Goal: Information Seeking & Learning: Understand process/instructions

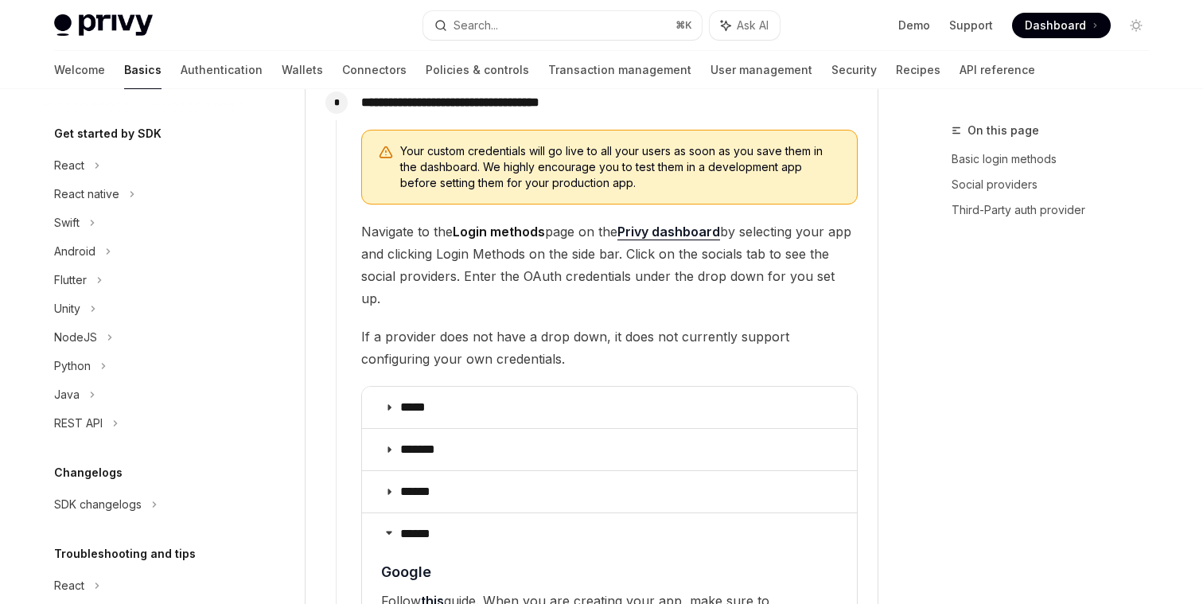
scroll to position [415, 0]
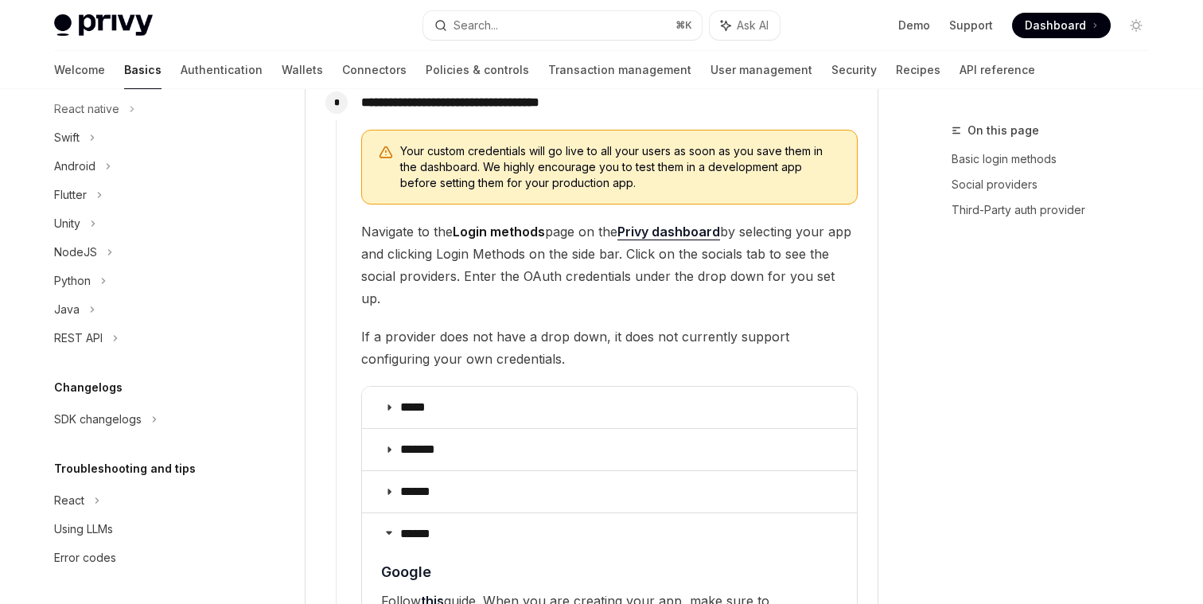
type textarea "*"
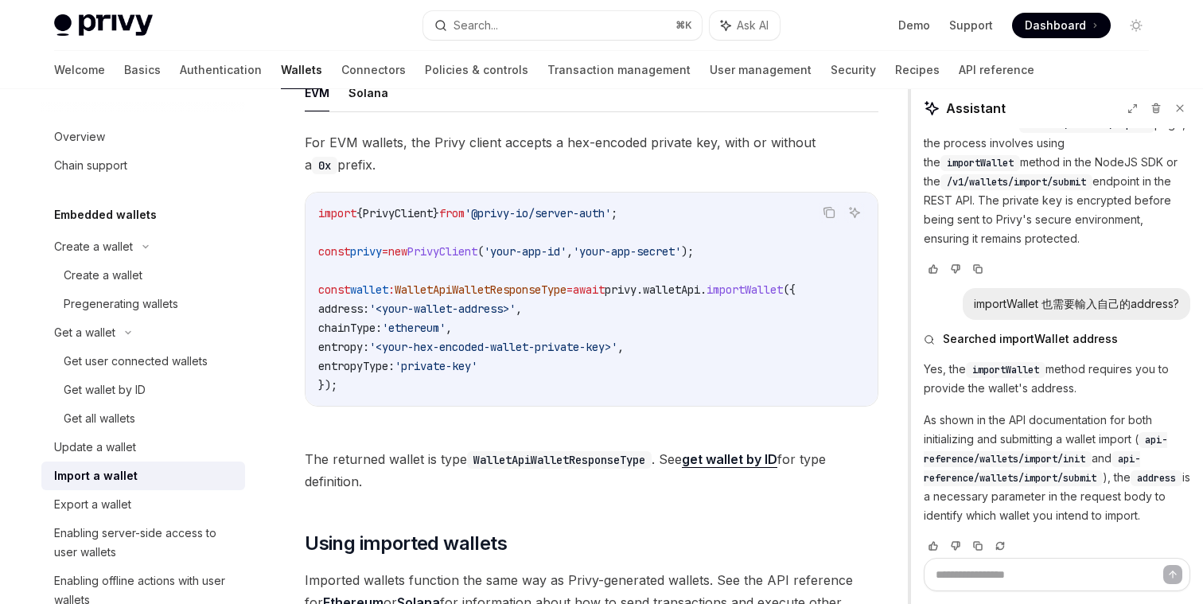
drag, startPoint x: 909, startPoint y: 178, endPoint x: 926, endPoint y: 179, distance: 17.5
click at [926, 179] on div "Assistant Copy import { PrivyClient } from '@privy-io/server-auth' ; const priv…" at bounding box center [1056, 346] width 293 height 515
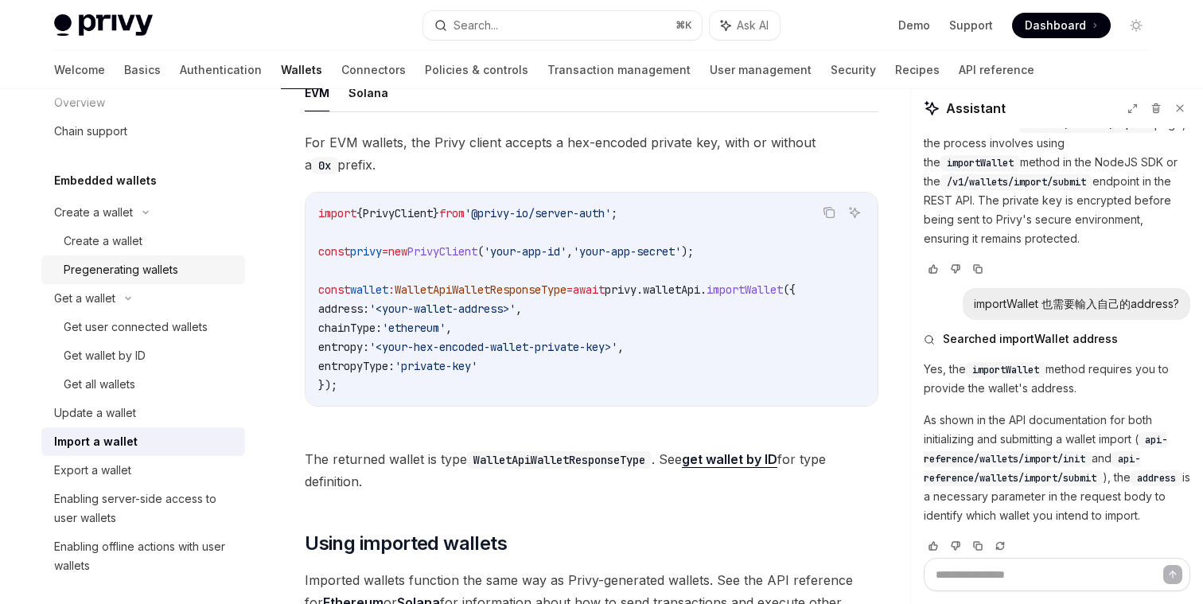
scroll to position [50, 0]
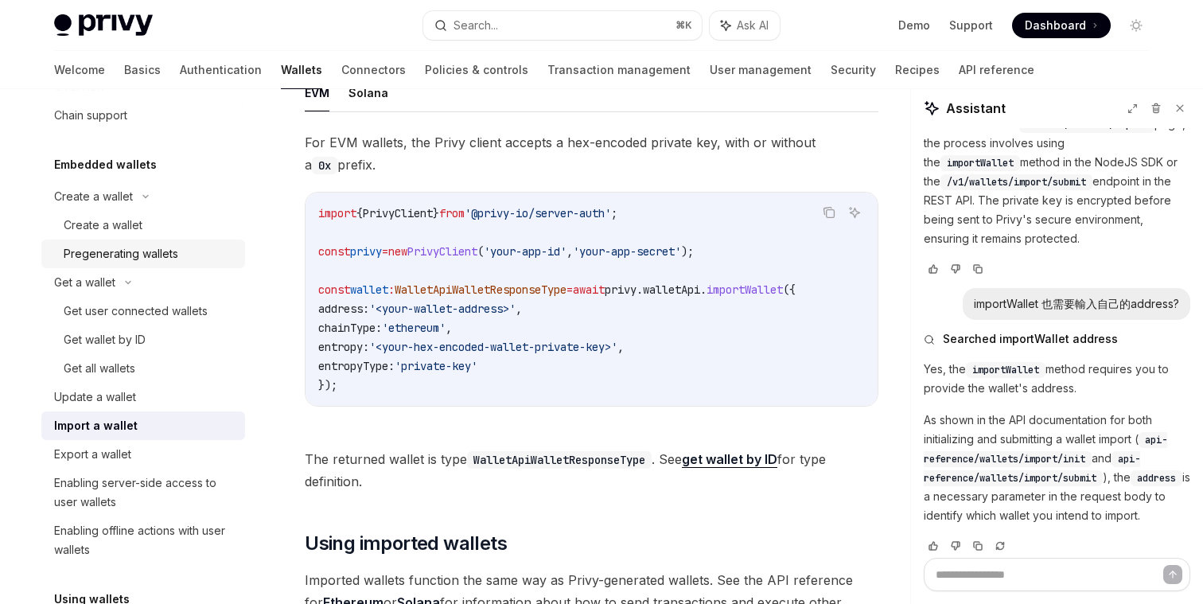
click at [142, 312] on div "Get user connected wallets" at bounding box center [136, 311] width 144 height 19
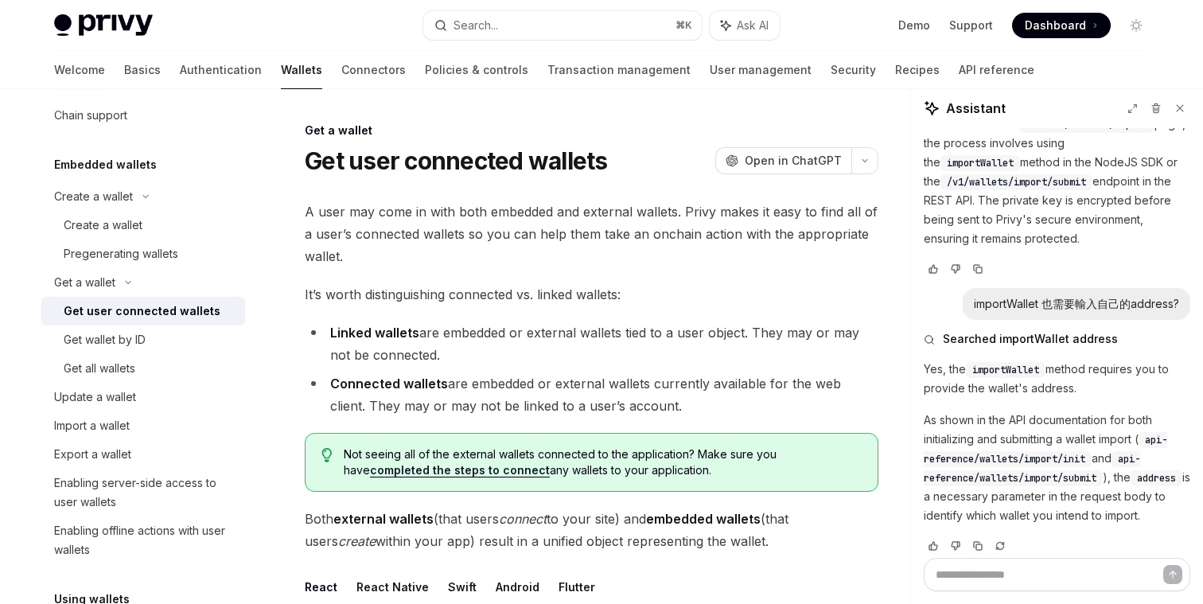
click at [491, 334] on li "Linked wallets are embedded or external wallets tied to a user object. They may…" at bounding box center [592, 344] width 574 height 45
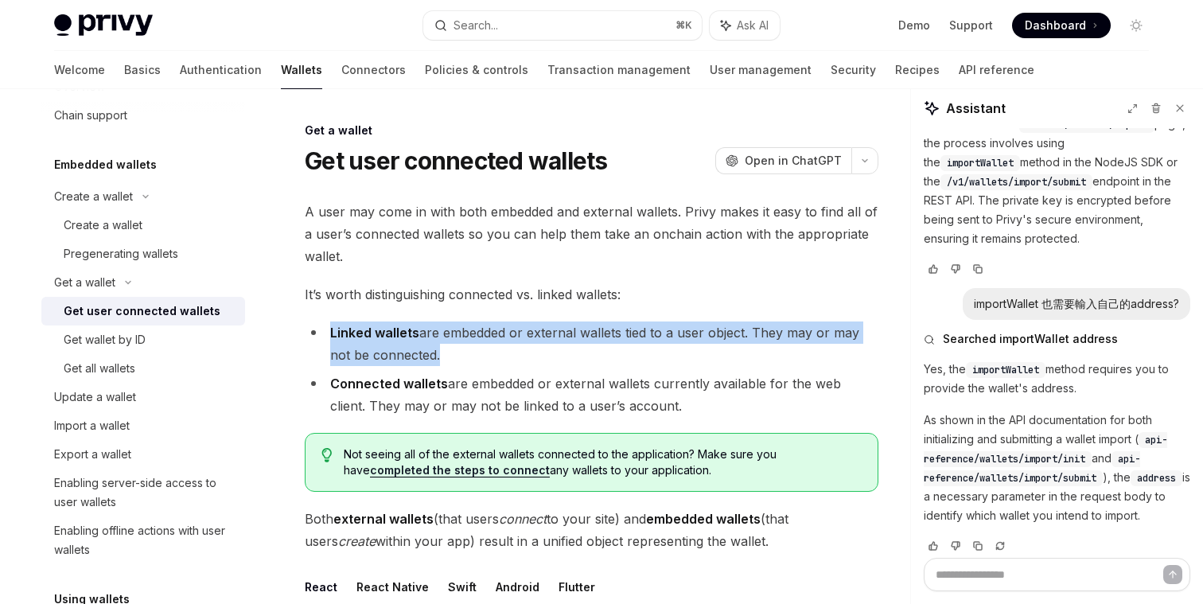
click at [491, 334] on li "Linked wallets are embedded or external wallets tied to a user object. They may…" at bounding box center [592, 344] width 574 height 45
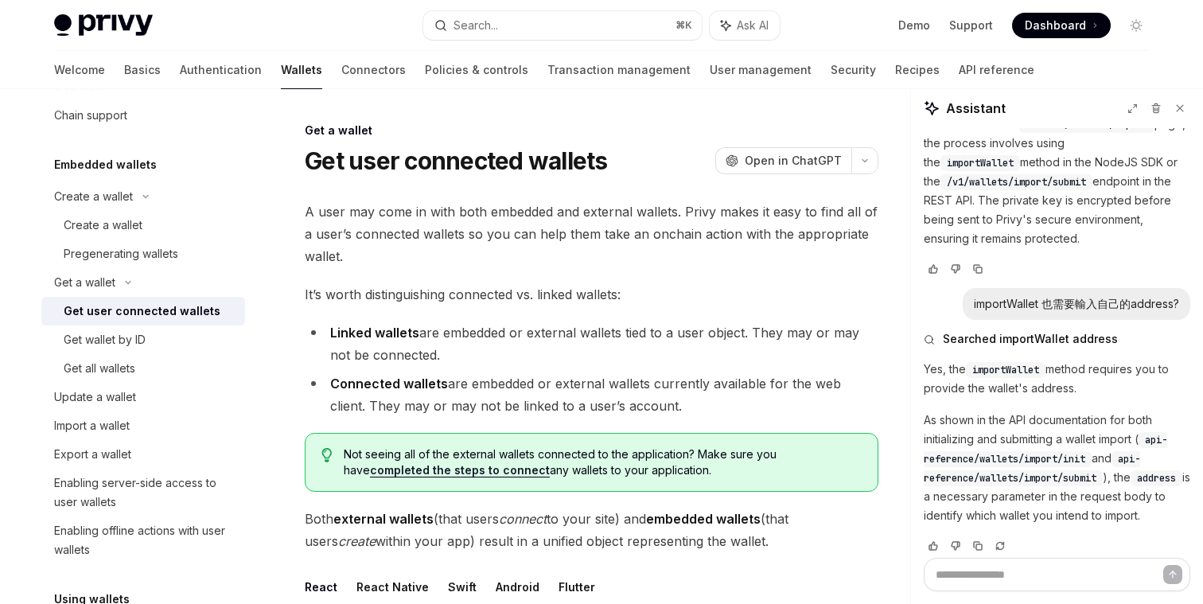
click at [418, 454] on span "Not seeing all of the external wallets connected to the application? Make sure …" at bounding box center [603, 462] width 518 height 32
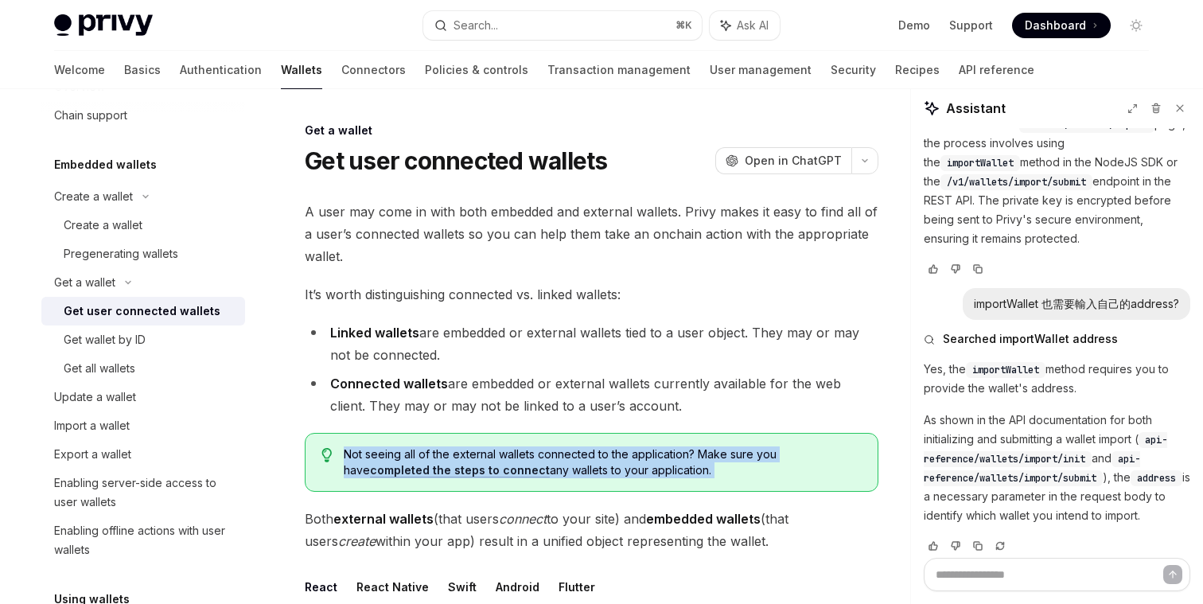
click at [418, 454] on span "Not seeing all of the external wallets connected to the application? Make sure …" at bounding box center [603, 462] width 518 height 32
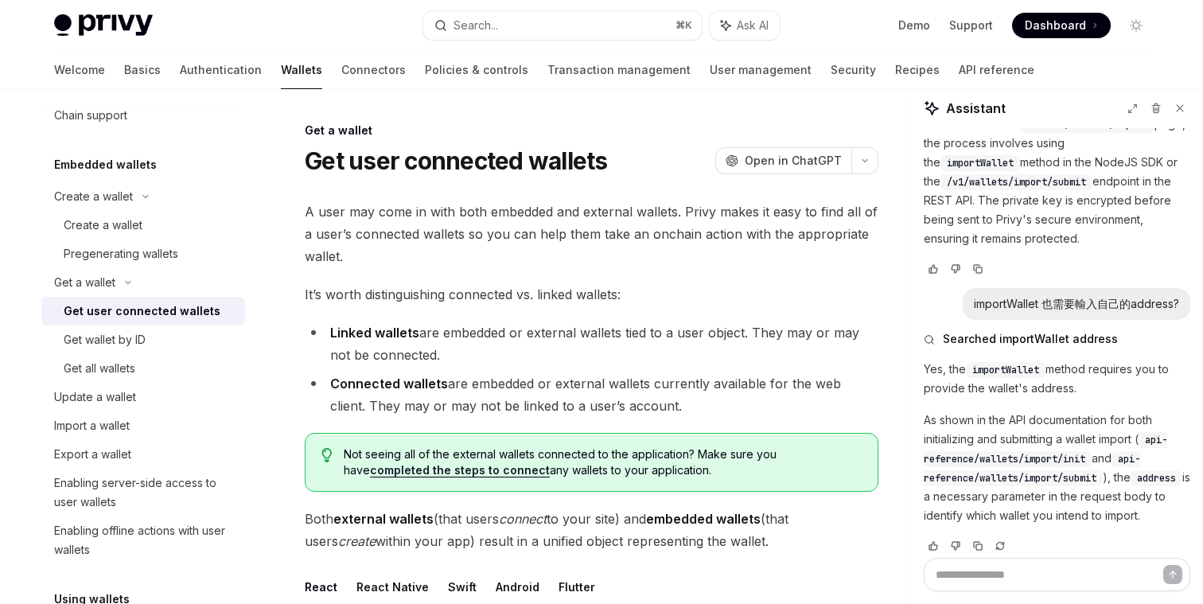
click at [432, 454] on span "Not seeing all of the external wallets connected to the application? Make sure …" at bounding box center [603, 462] width 518 height 32
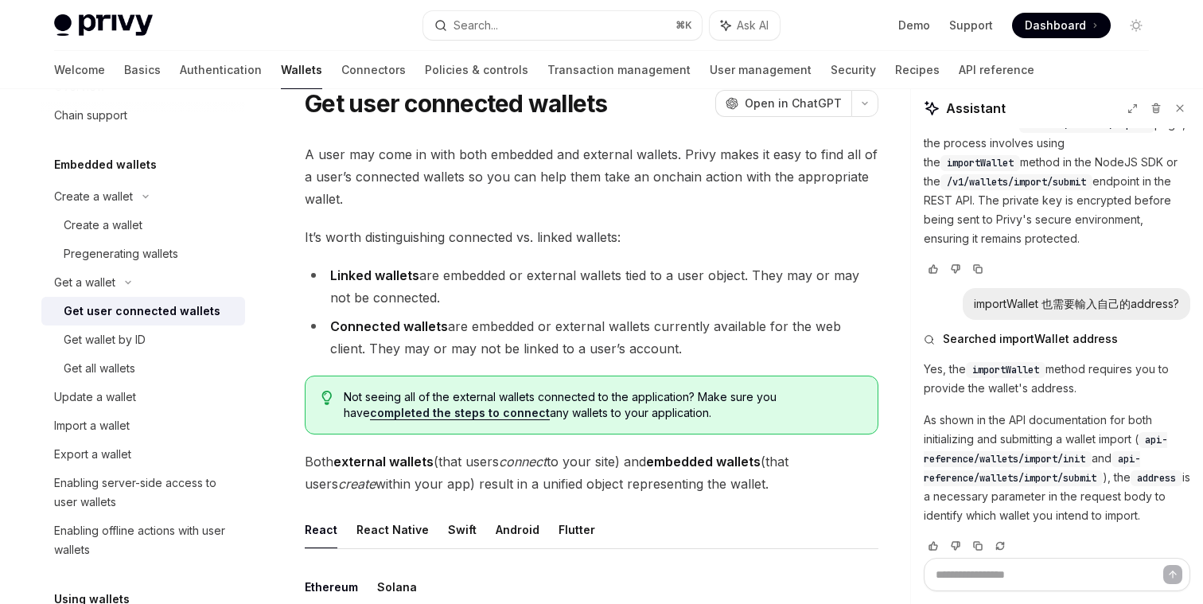
scroll to position [59, 0]
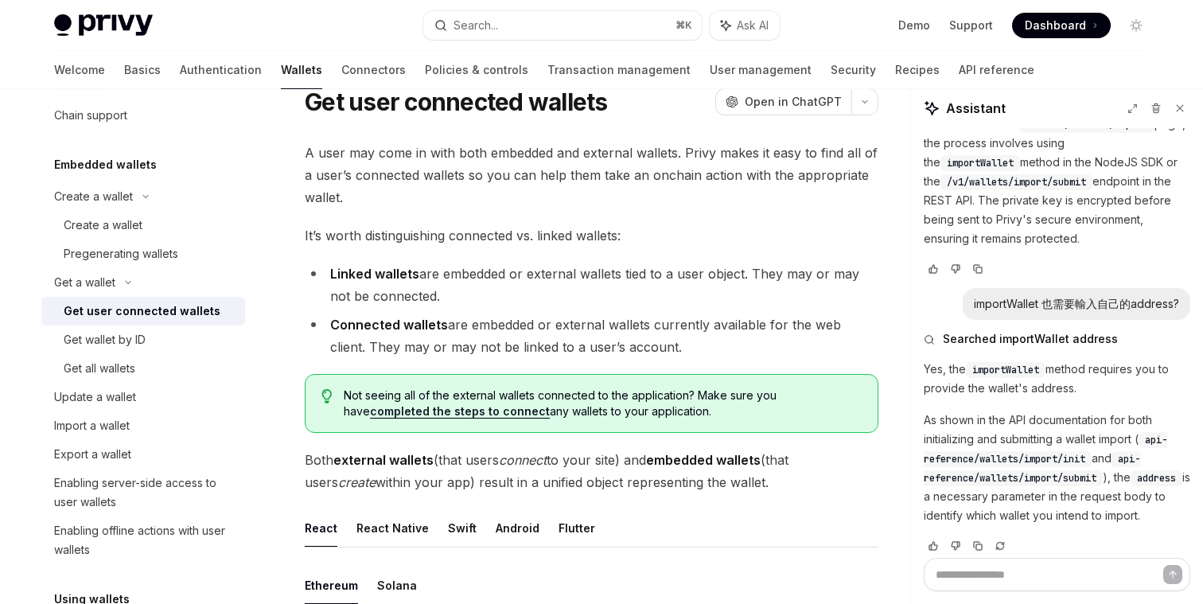
click at [427, 463] on strong "external wallets" at bounding box center [383, 460] width 100 height 16
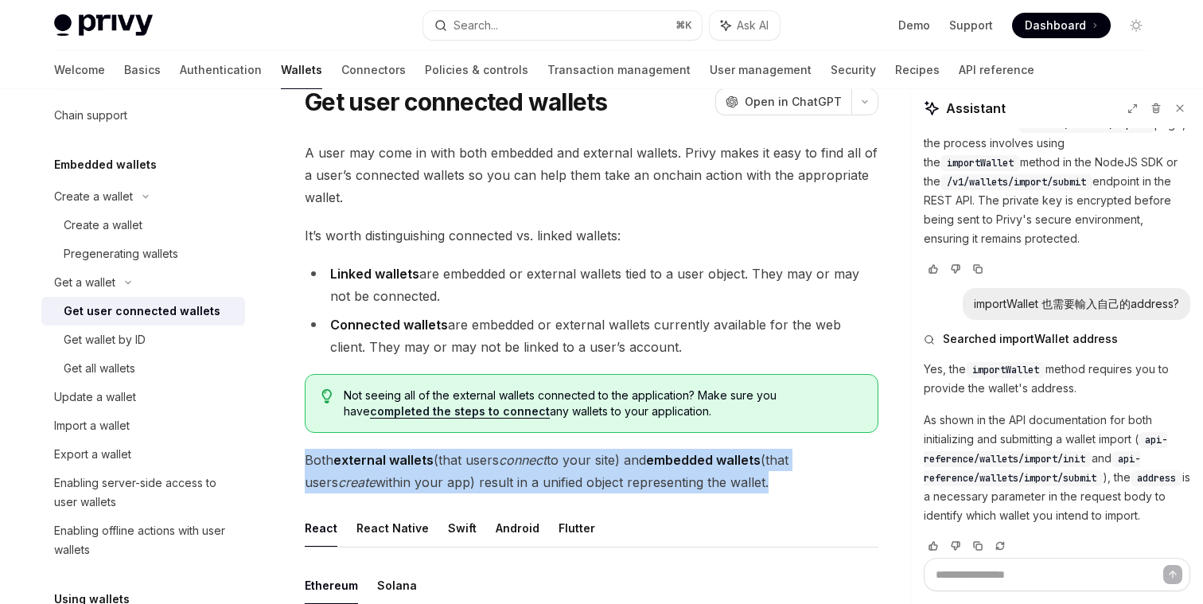
click at [427, 463] on strong "external wallets" at bounding box center [383, 460] width 100 height 16
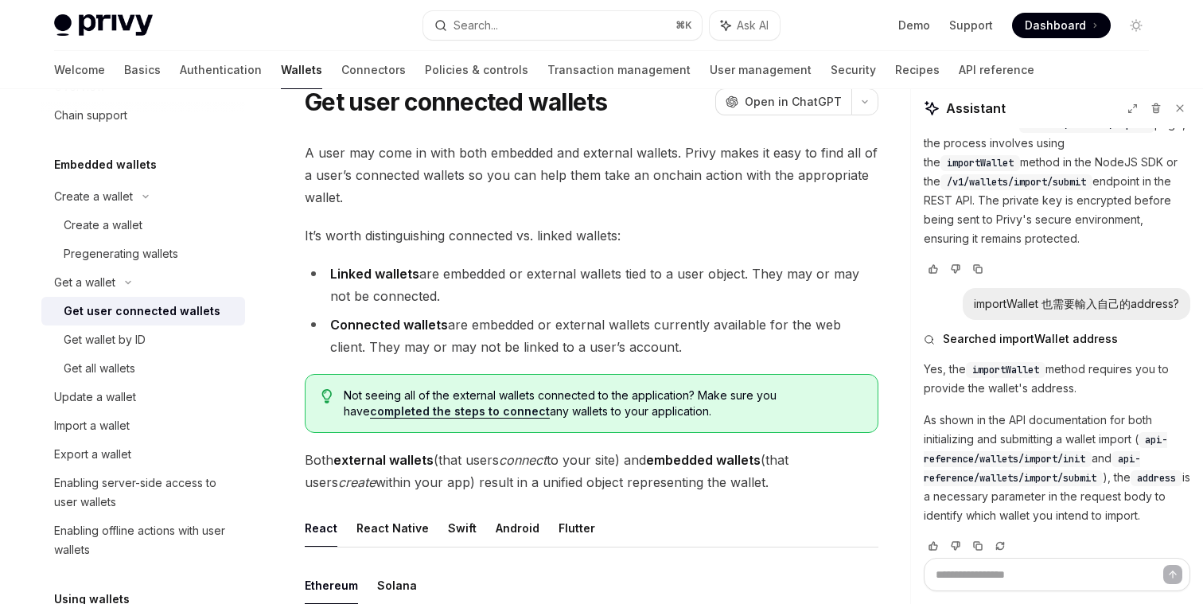
click at [431, 474] on span "Both external wallets (that users connect to your site) and embedded wallets (t…" at bounding box center [592, 471] width 574 height 45
click at [412, 489] on span "Both external wallets (that users connect to your site) and embedded wallets (t…" at bounding box center [592, 471] width 574 height 45
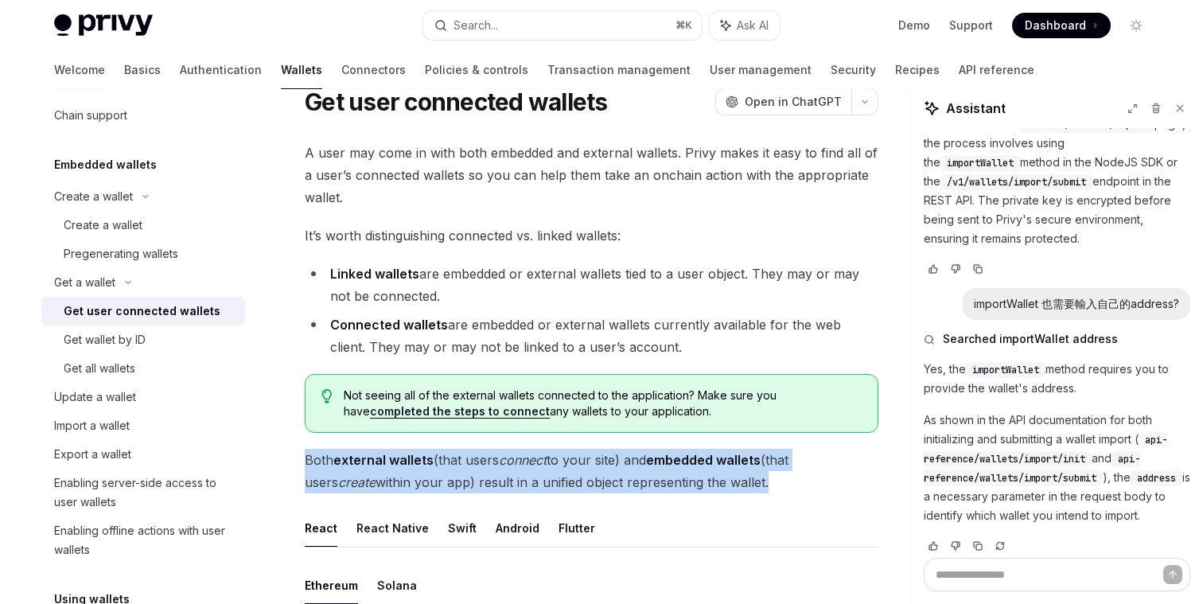
click at [412, 489] on span "Both external wallets (that users connect to your site) and embedded wallets (t…" at bounding box center [592, 471] width 574 height 45
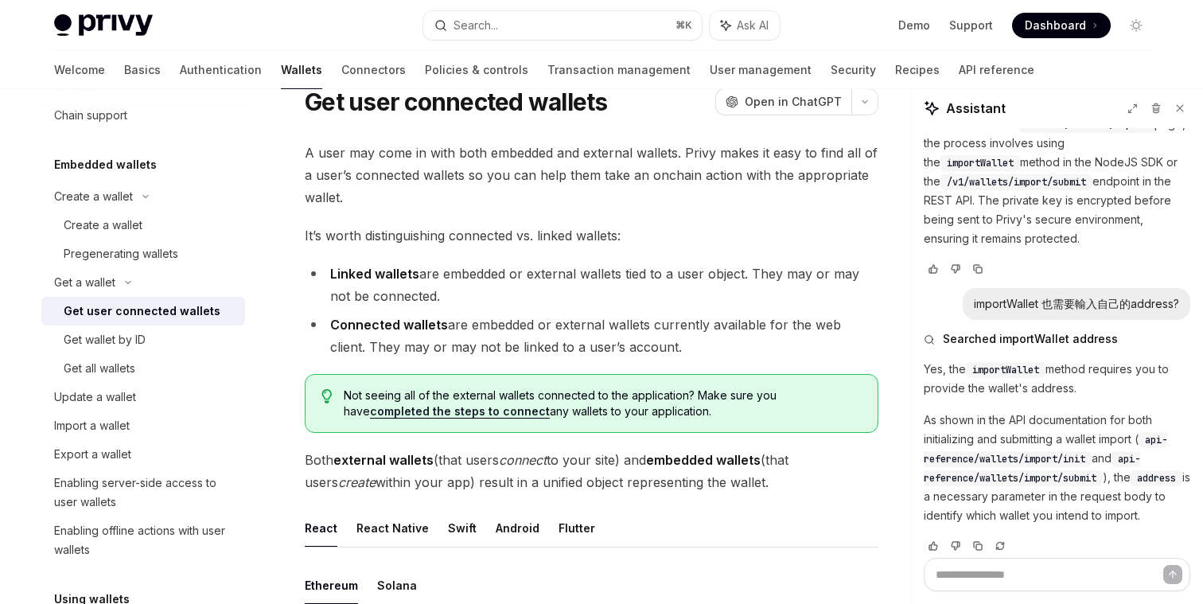
click at [446, 485] on span "Both external wallets (that users connect to your site) and embedded wallets (t…" at bounding box center [592, 471] width 574 height 45
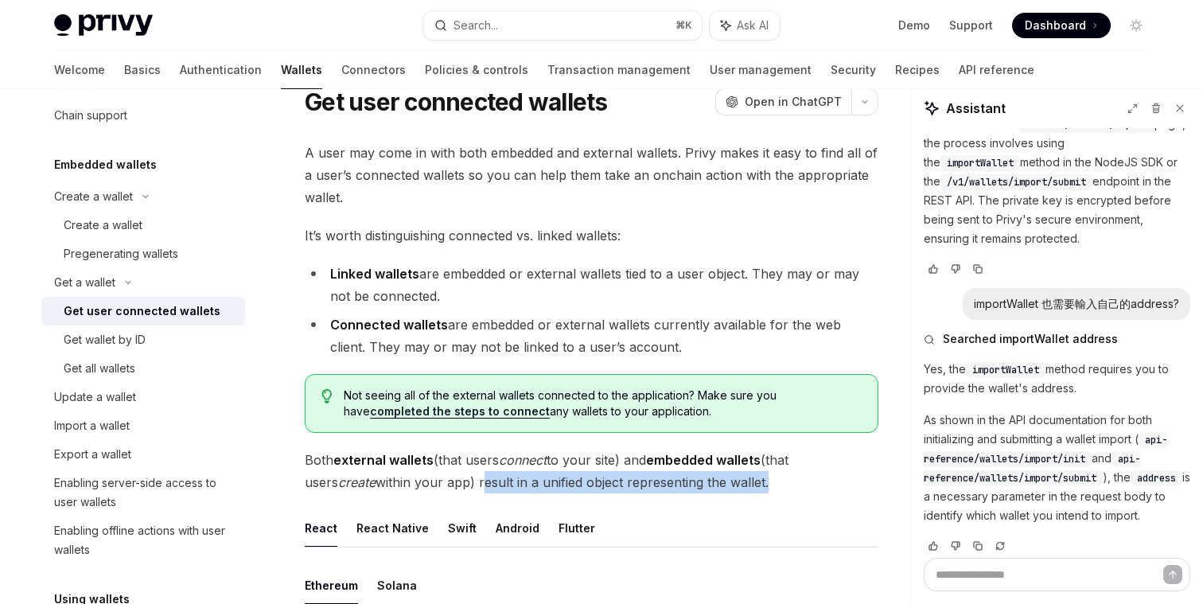
drag, startPoint x: 446, startPoint y: 485, endPoint x: 706, endPoint y: 479, distance: 260.3
click at [706, 480] on span "Both external wallets (that users connect to your site) and embedded wallets (t…" at bounding box center [592, 471] width 574 height 45
click at [706, 479] on span "Both external wallets (that users connect to your site) and embedded wallets (t…" at bounding box center [592, 471] width 574 height 45
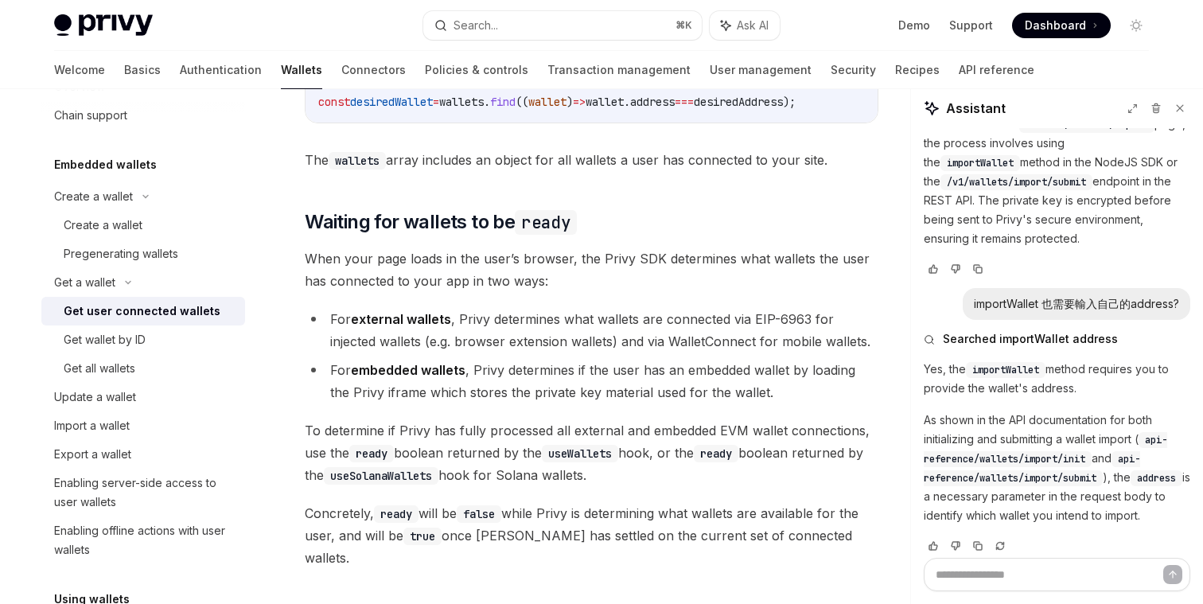
scroll to position [835, 0]
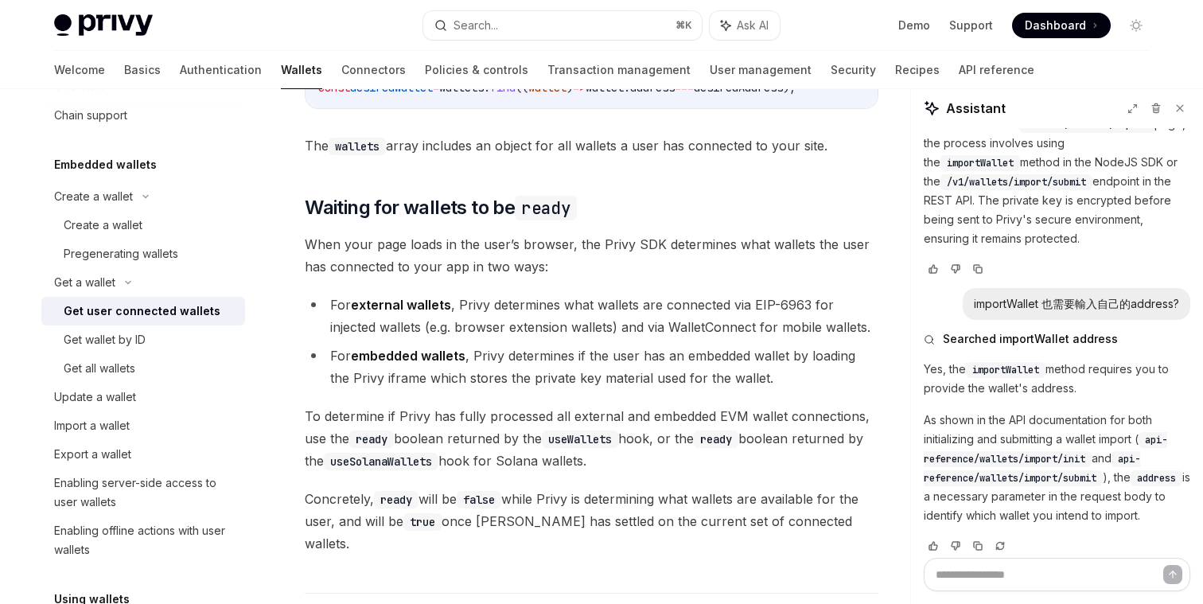
click at [448, 509] on span "Concretely, ready will be false while Privy is determining what wallets are ava…" at bounding box center [592, 521] width 574 height 67
click at [466, 526] on span "Concretely, ready will be false while Privy is determining what wallets are ava…" at bounding box center [592, 521] width 574 height 67
click at [463, 527] on span "Concretely, ready will be false while Privy is determining what wallets are ava…" at bounding box center [592, 521] width 574 height 67
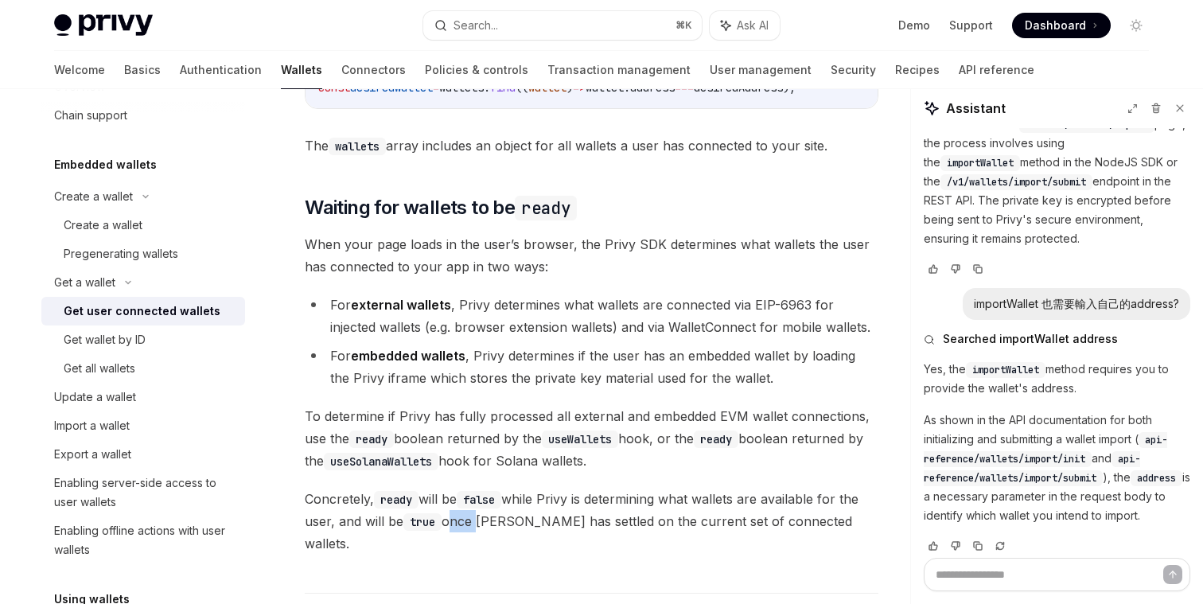
click at [463, 527] on span "Concretely, ready will be false while Privy is determining what wallets are ava…" at bounding box center [592, 521] width 574 height 67
click at [479, 530] on span "Concretely, ready will be false while Privy is determining what wallets are ava…" at bounding box center [592, 521] width 574 height 67
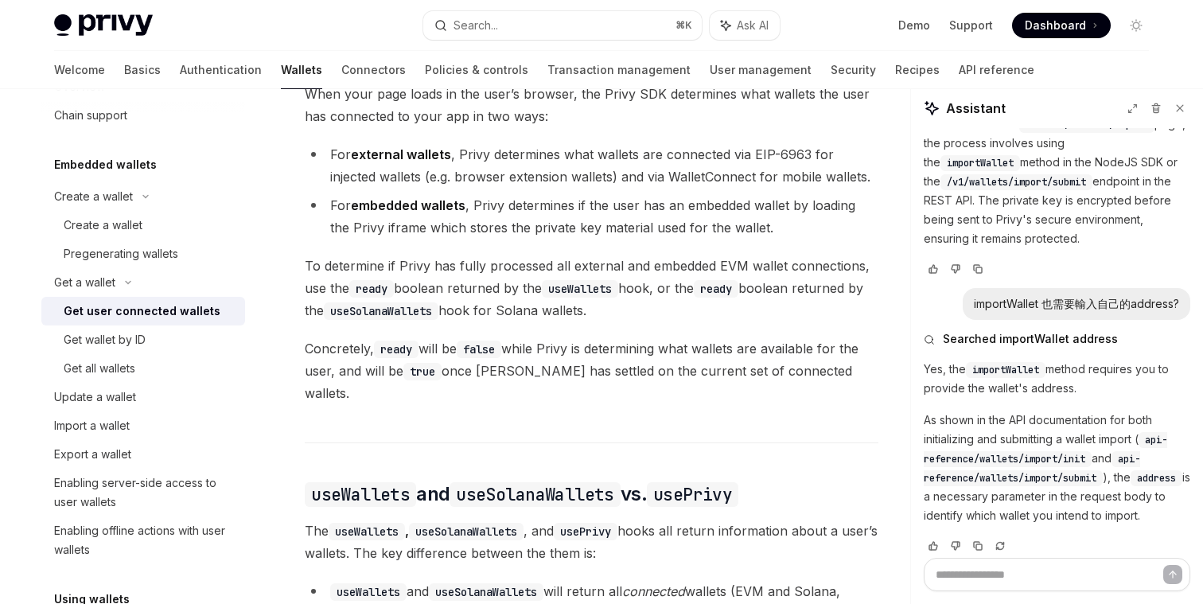
scroll to position [87, 0]
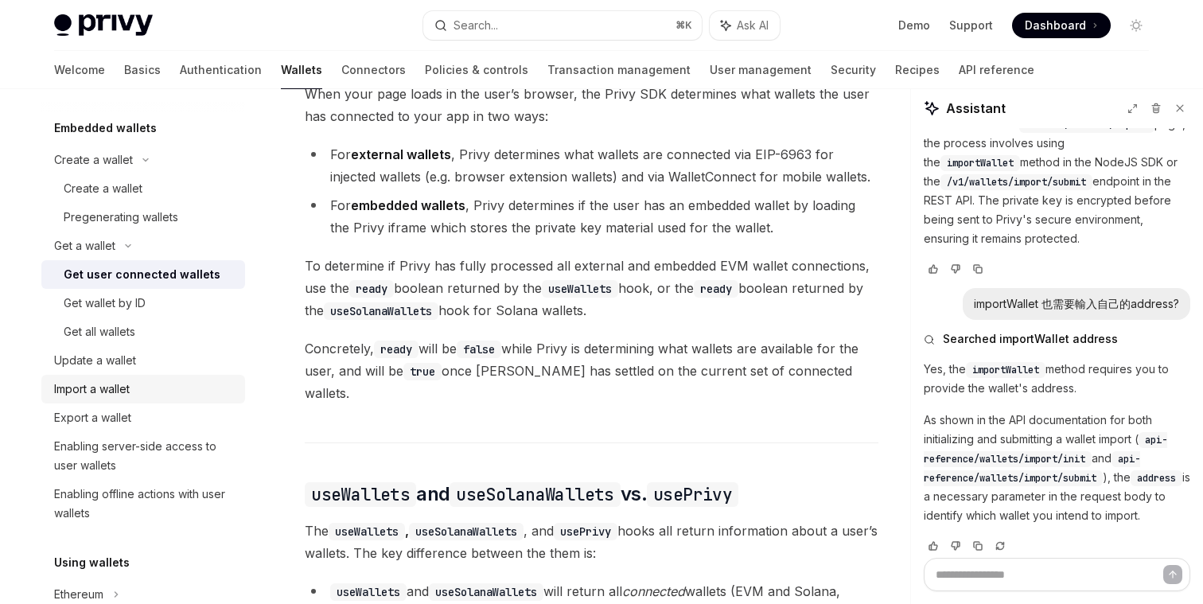
click at [105, 391] on div "Import a wallet" at bounding box center [92, 389] width 76 height 19
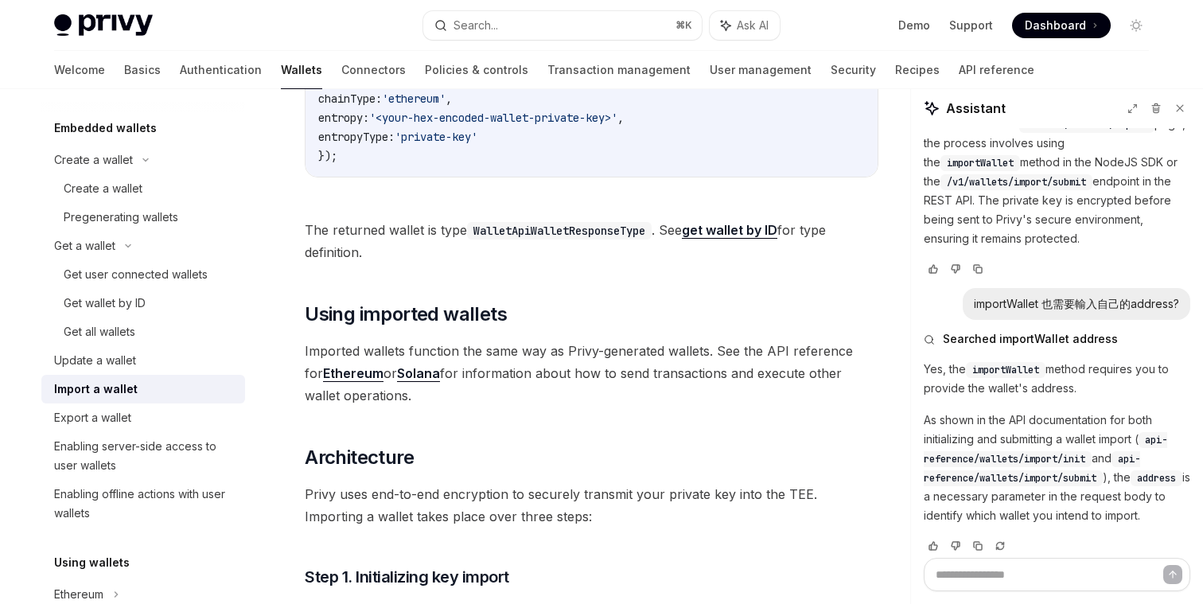
scroll to position [733, 0]
click at [516, 233] on code "WalletApiWalletResponseType" at bounding box center [559, 233] width 185 height 18
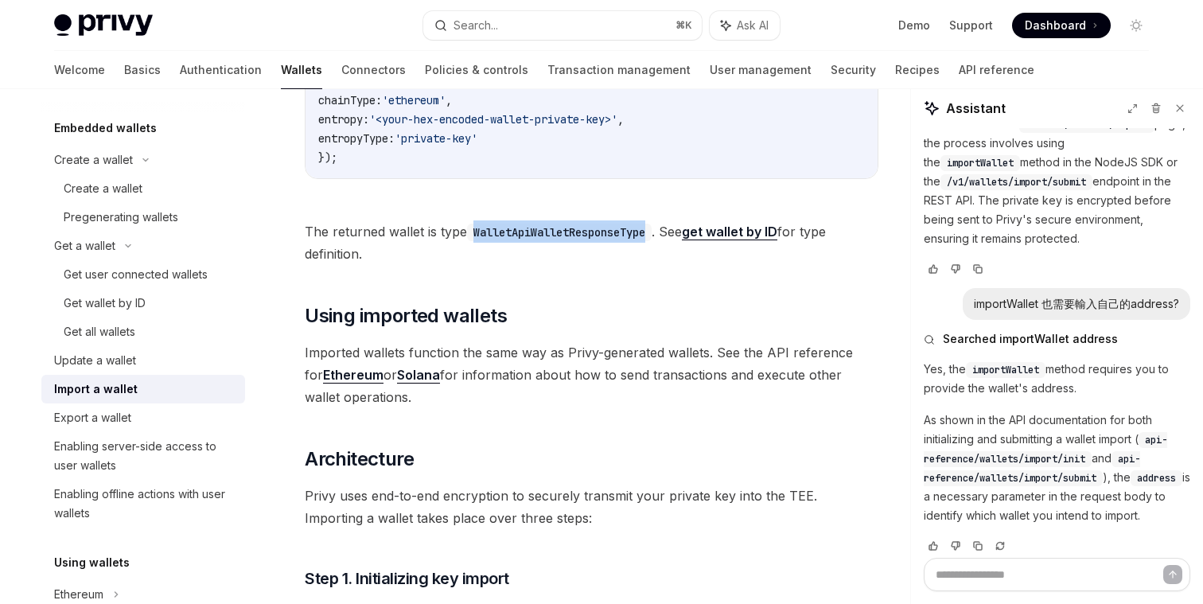
click at [516, 233] on code "WalletApiWalletResponseType" at bounding box center [559, 233] width 185 height 18
copy code "WalletApiWalletResponseType"
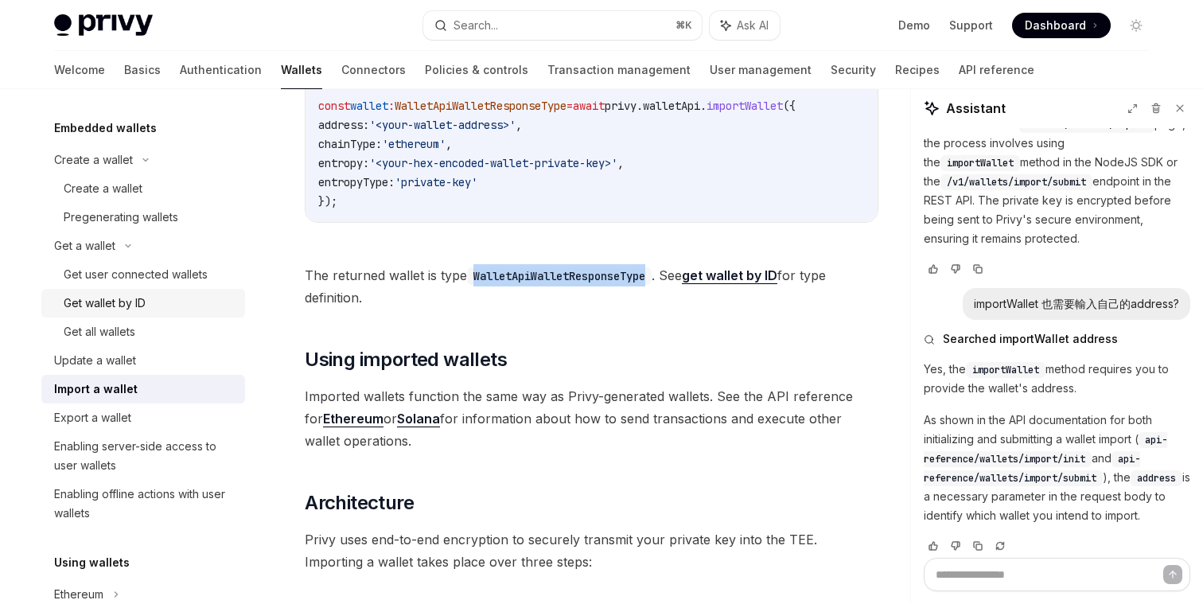
click at [138, 305] on div "Get wallet by ID" at bounding box center [105, 303] width 82 height 19
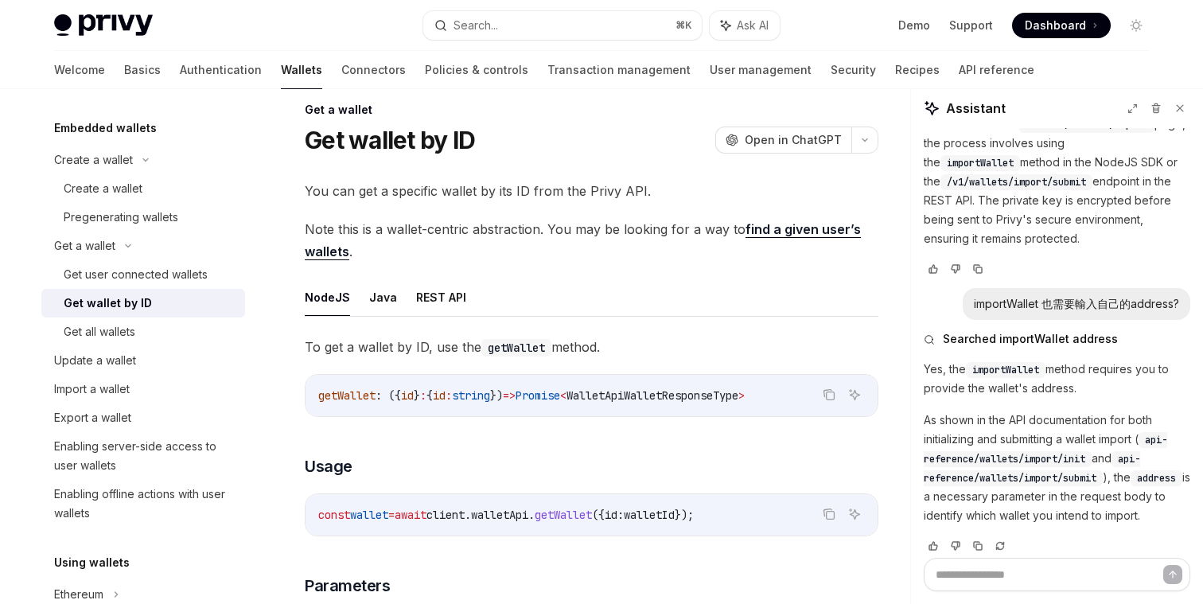
scroll to position [14, 0]
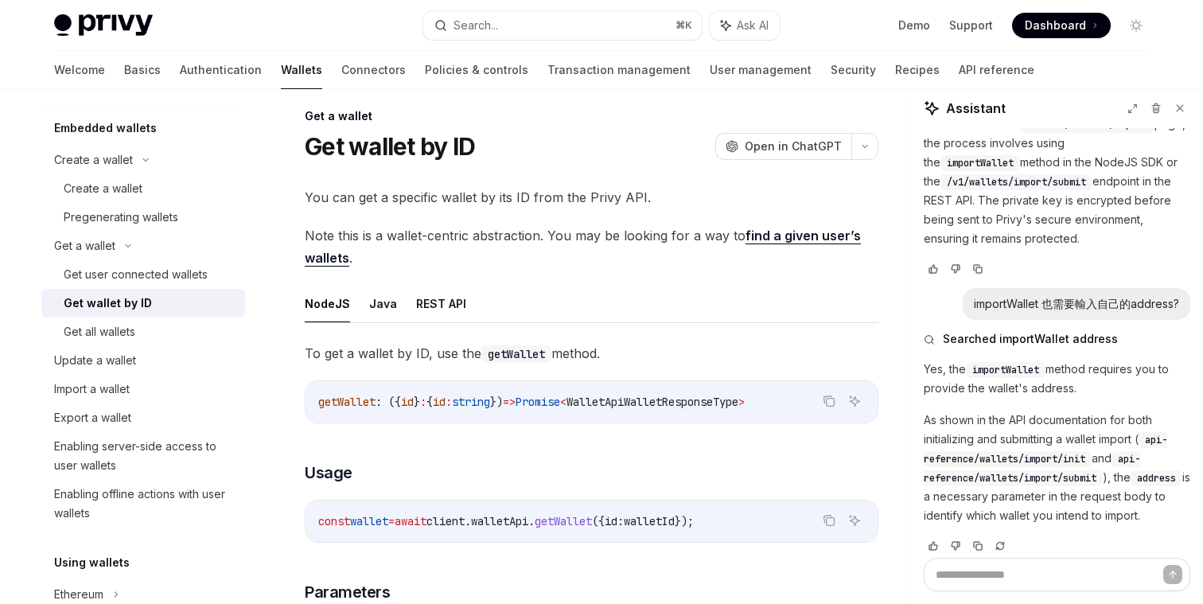
click at [764, 238] on link "find a given user’s wallets" at bounding box center [583, 247] width 556 height 39
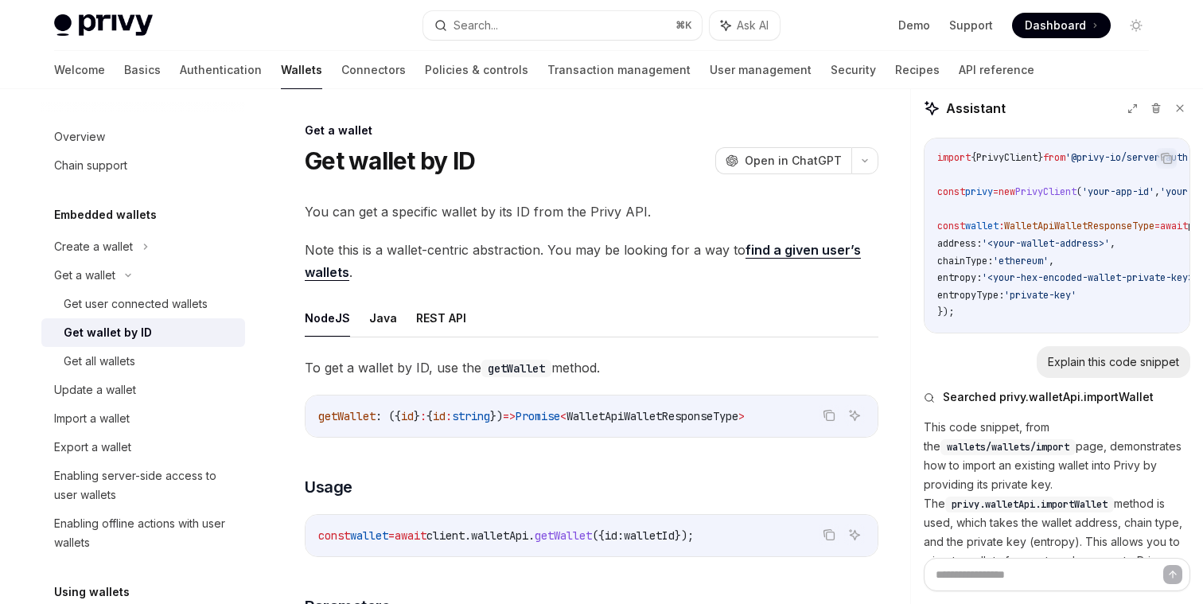
click at [409, 215] on span "You can get a specific wallet by its ID from the Privy API." at bounding box center [592, 212] width 574 height 22
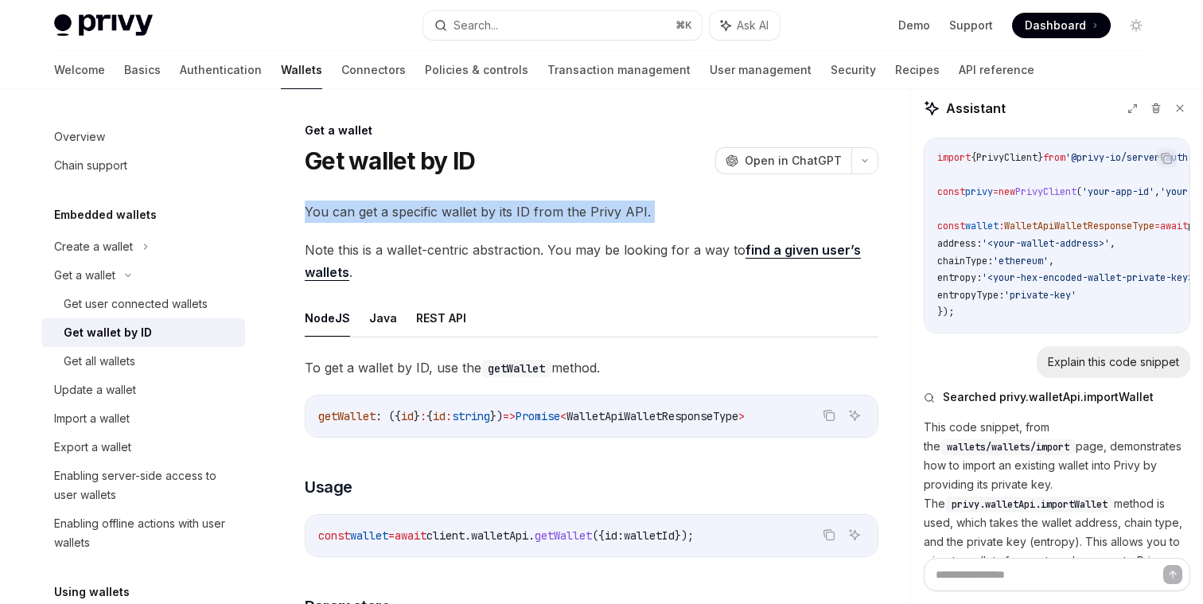
click at [409, 215] on span "You can get a specific wallet by its ID from the Privy API." at bounding box center [592, 212] width 574 height 22
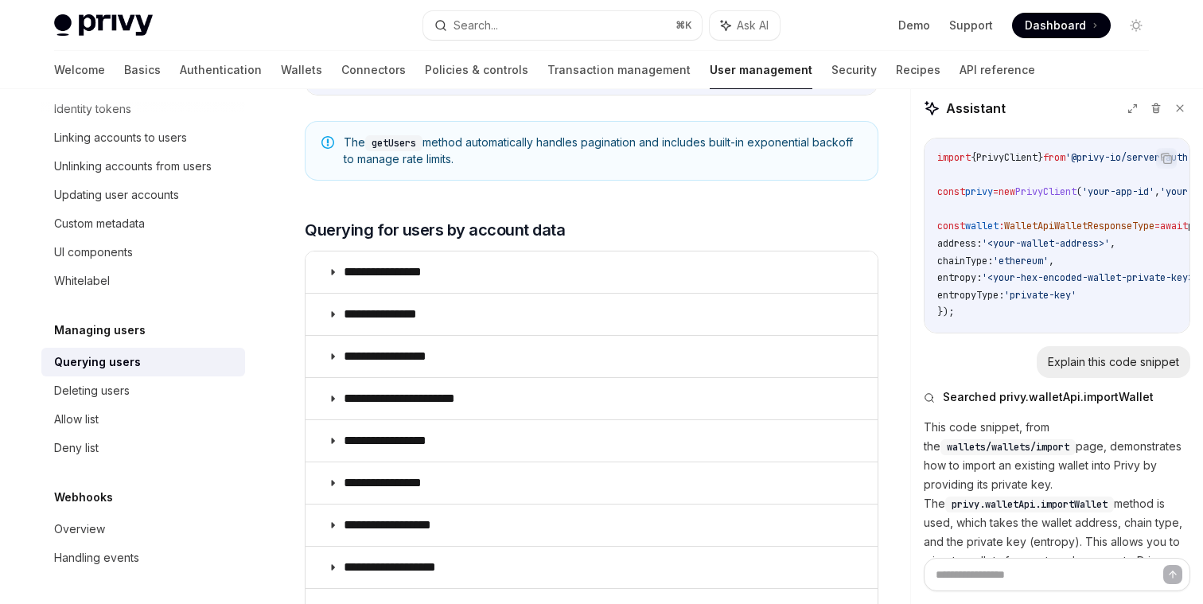
scroll to position [893, 0]
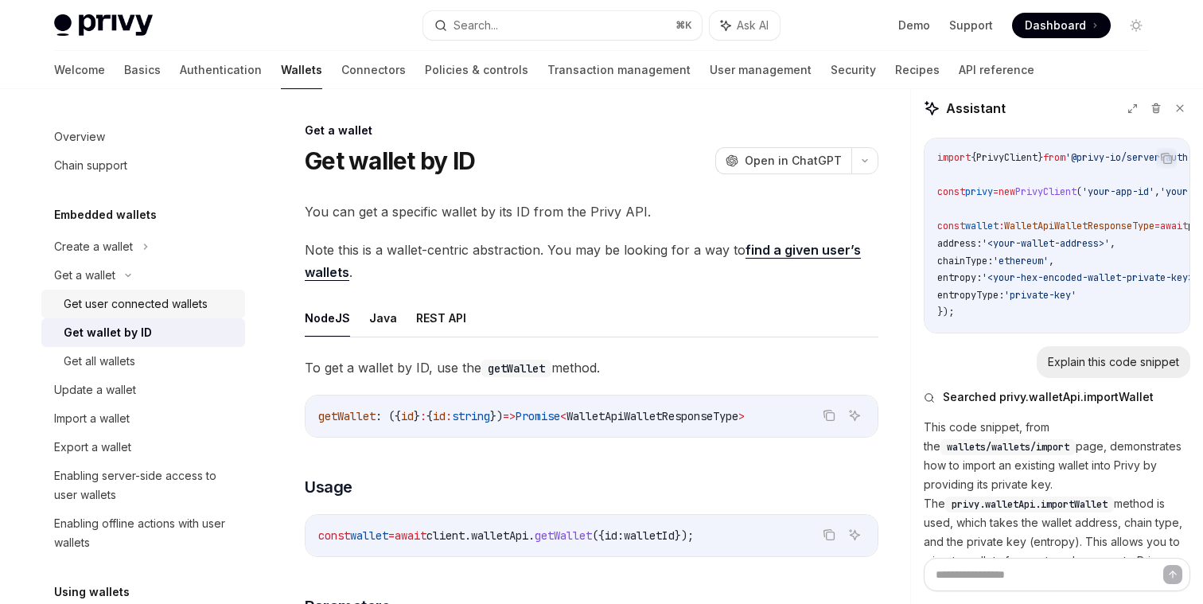
click at [145, 316] on link "Get user connected wallets" at bounding box center [143, 304] width 204 height 29
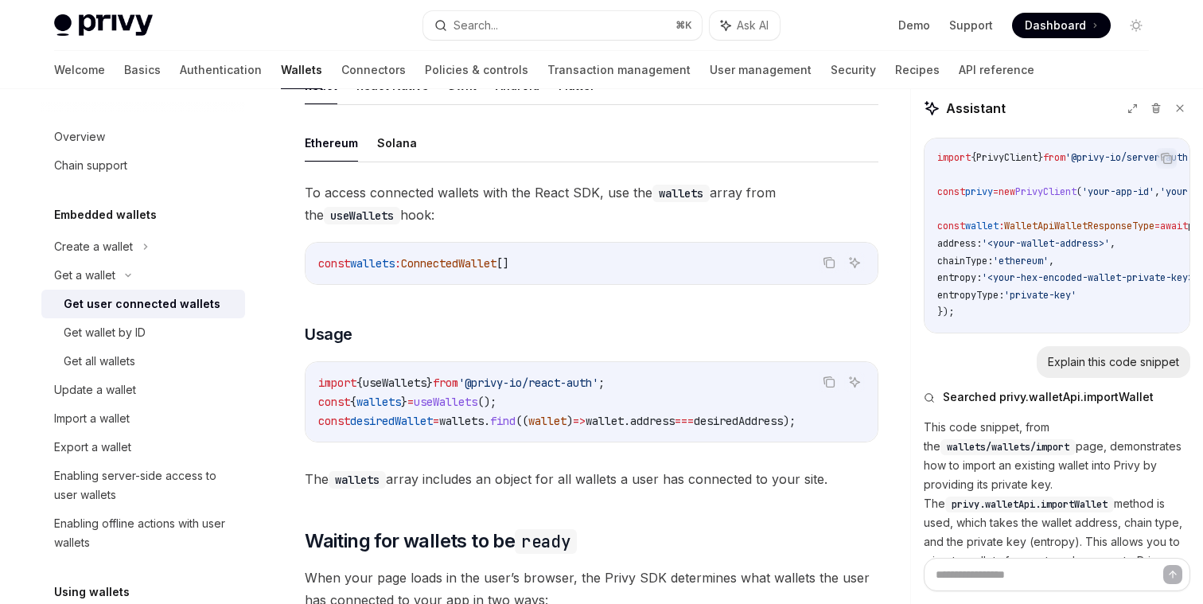
scroll to position [509, 0]
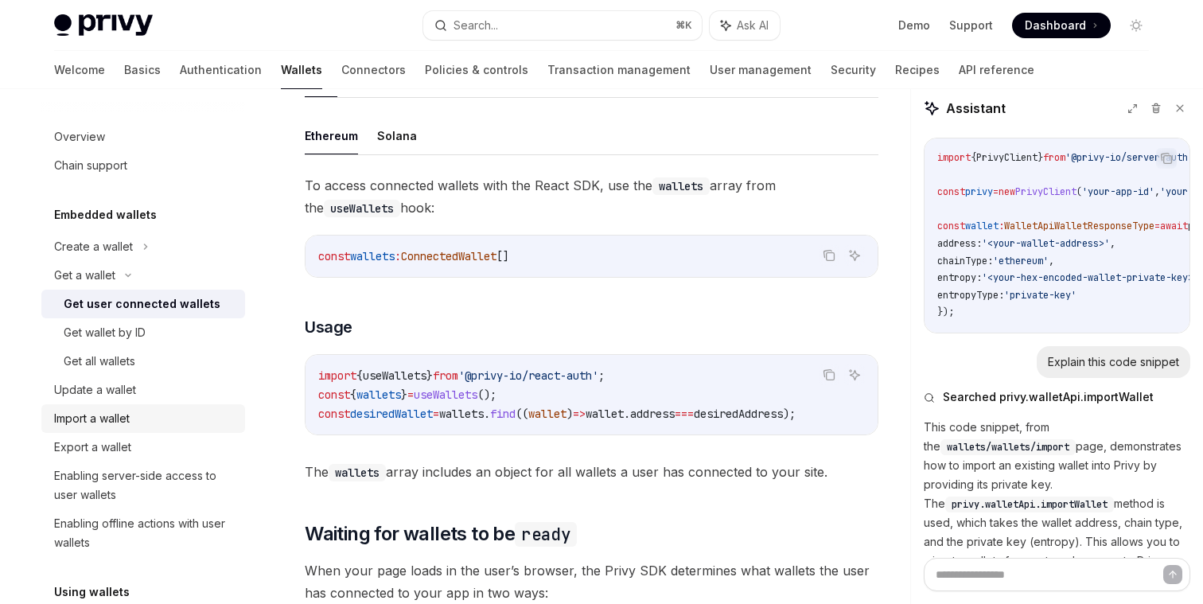
click at [176, 418] on div "Import a wallet" at bounding box center [144, 418] width 181 height 19
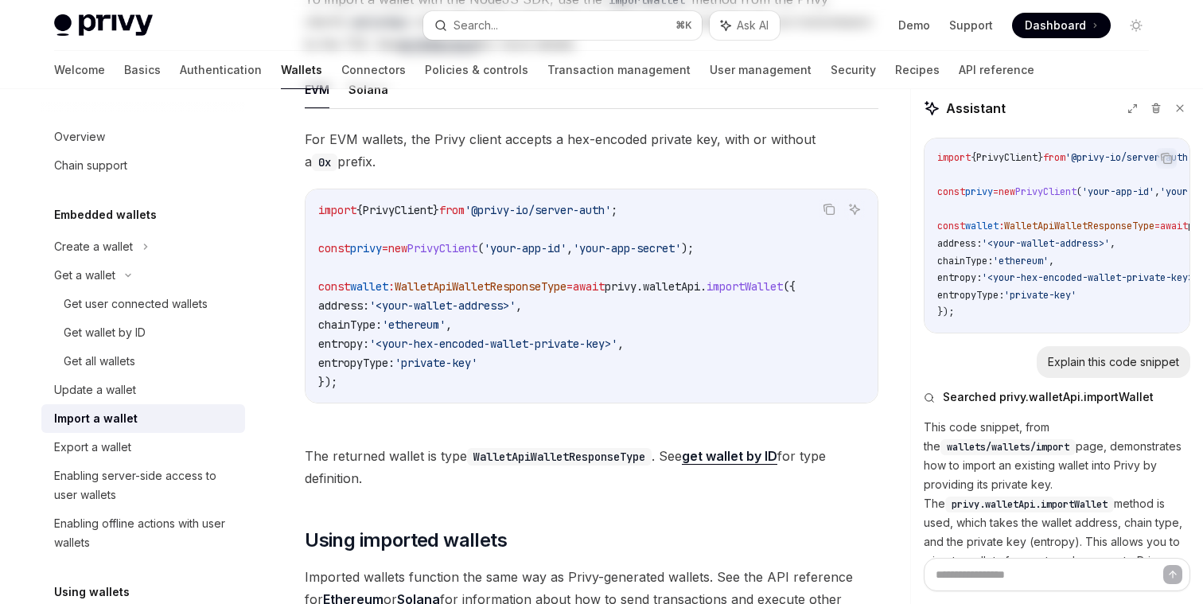
type textarea "*"
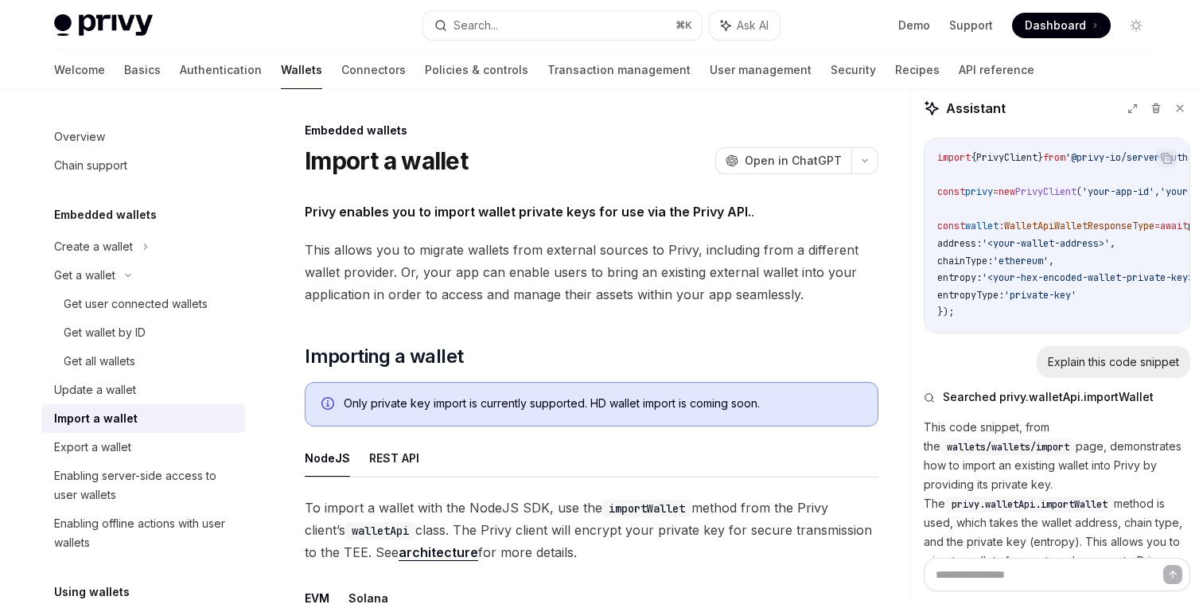
click at [510, 404] on div "Only private key import is currently supported. HD wallet import is coming soon." at bounding box center [603, 405] width 518 height 18
click at [524, 406] on div "Only private key import is currently supported. HD wallet import is coming soon." at bounding box center [603, 405] width 518 height 18
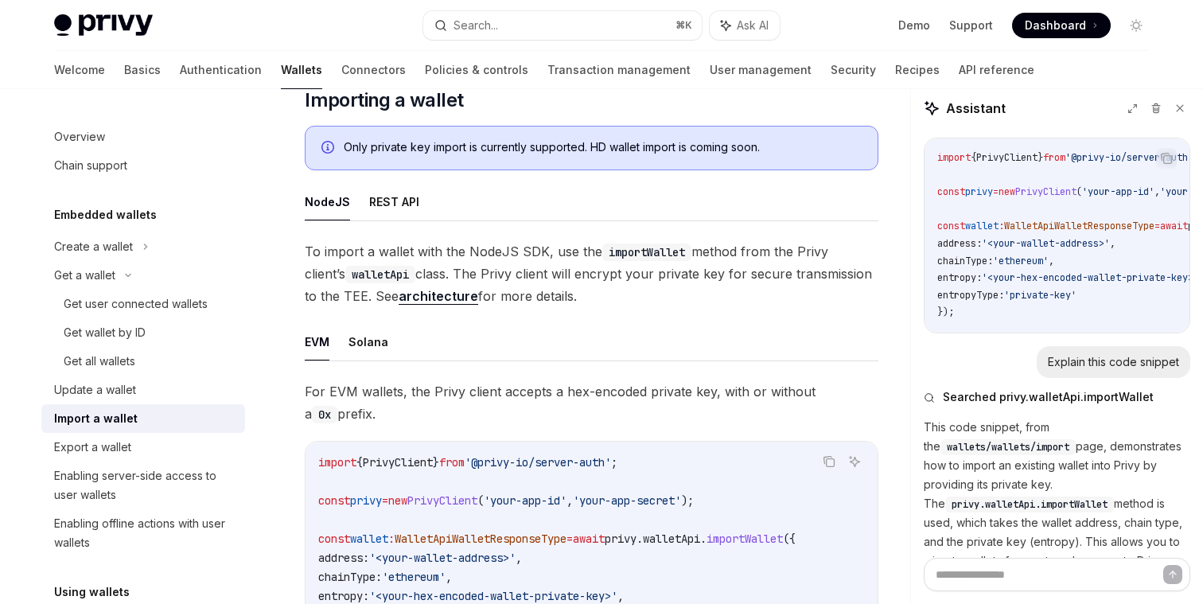
scroll to position [262, 0]
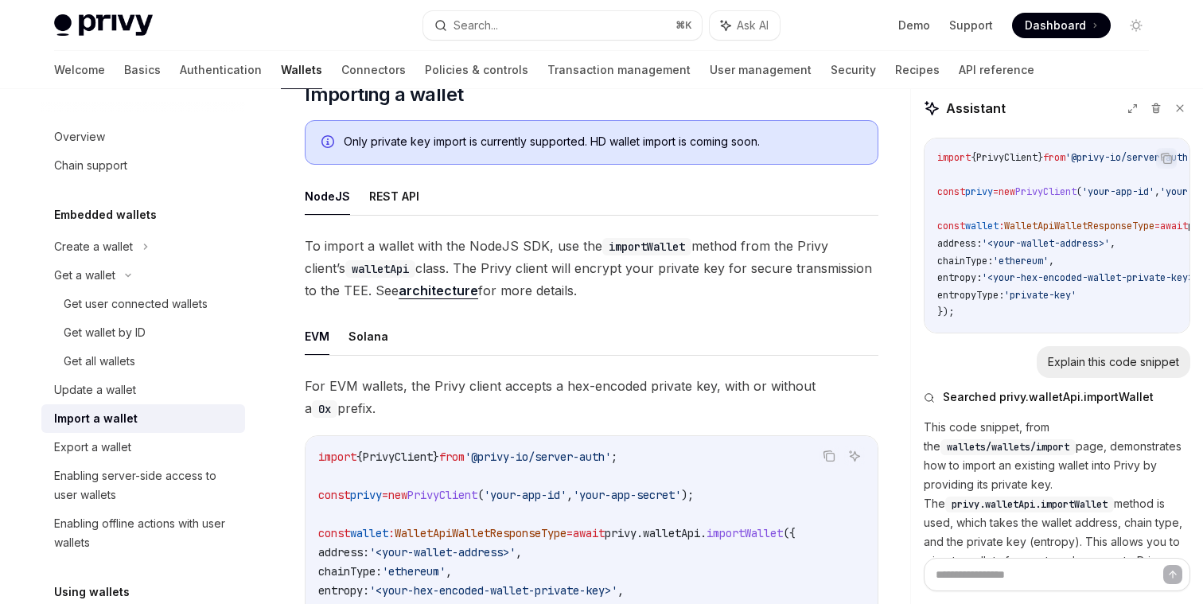
click at [529, 271] on span "To import a wallet with the NodeJS SDK, use the importWallet method from the Pr…" at bounding box center [592, 268] width 574 height 67
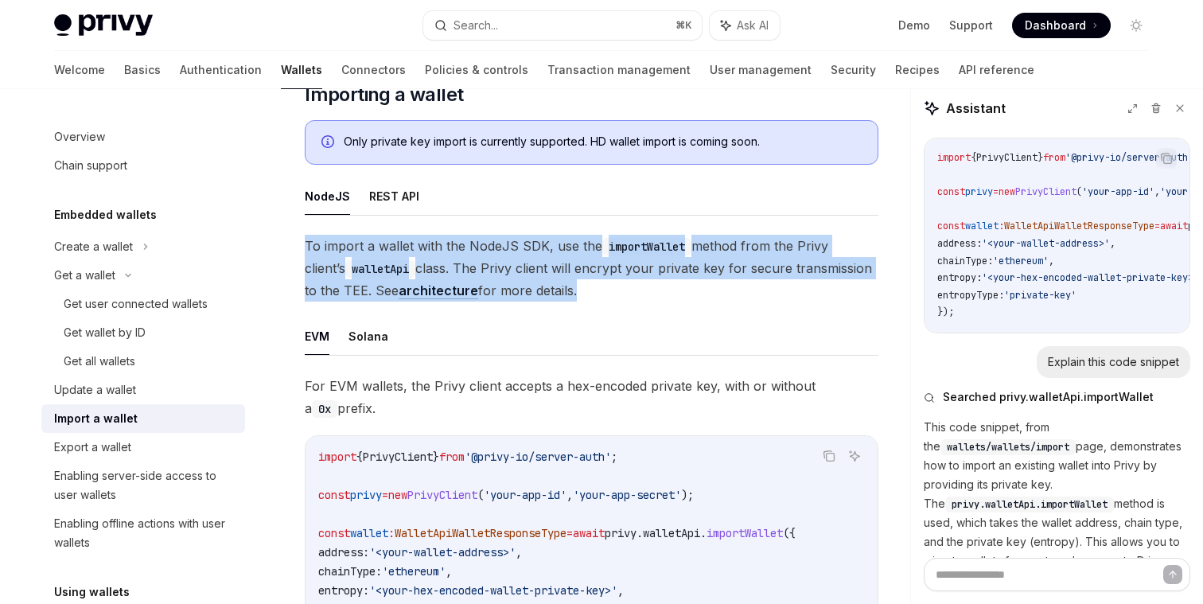
click at [529, 271] on span "To import a wallet with the NodeJS SDK, use the importWallet method from the Pr…" at bounding box center [592, 268] width 574 height 67
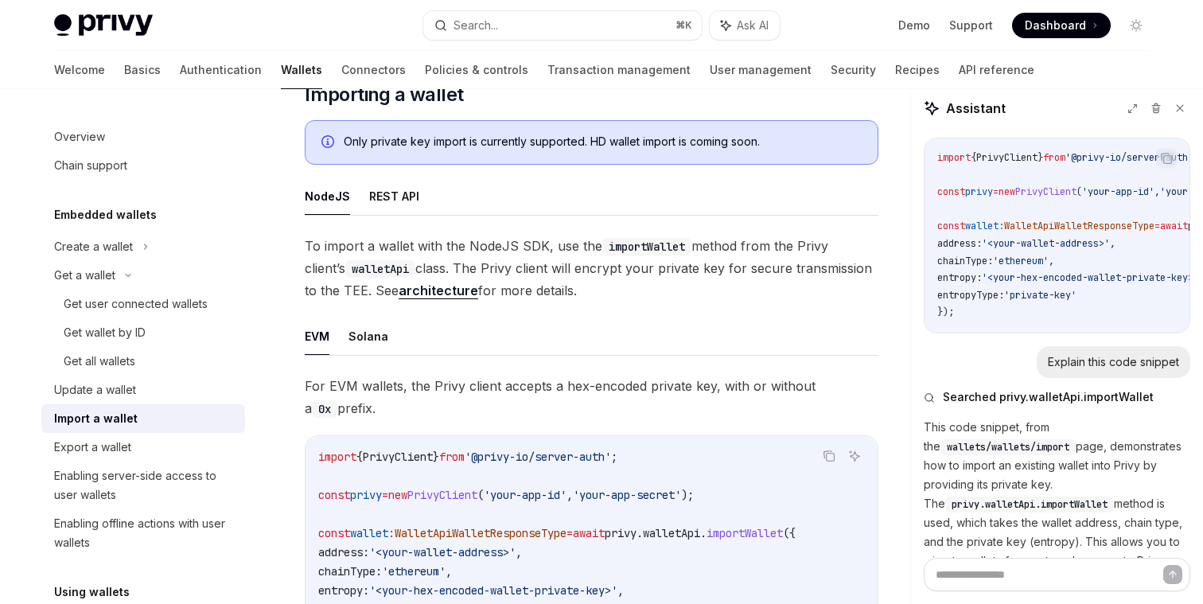
click at [513, 271] on span "To import a wallet with the NodeJS SDK, use the importWallet method from the Pr…" at bounding box center [592, 268] width 574 height 67
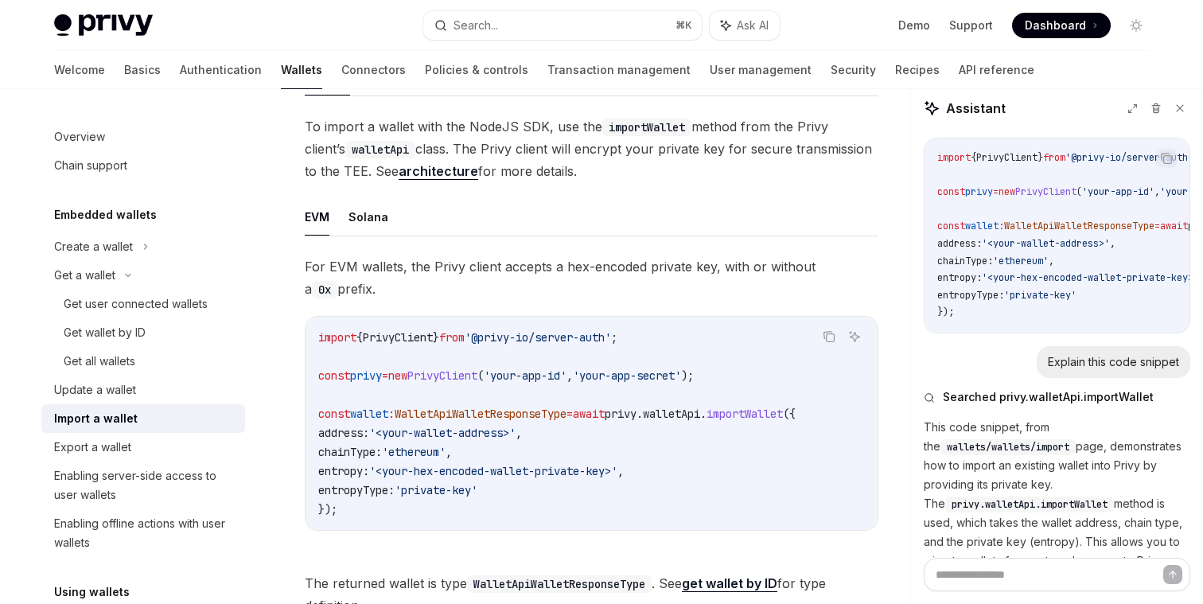
scroll to position [384, 0]
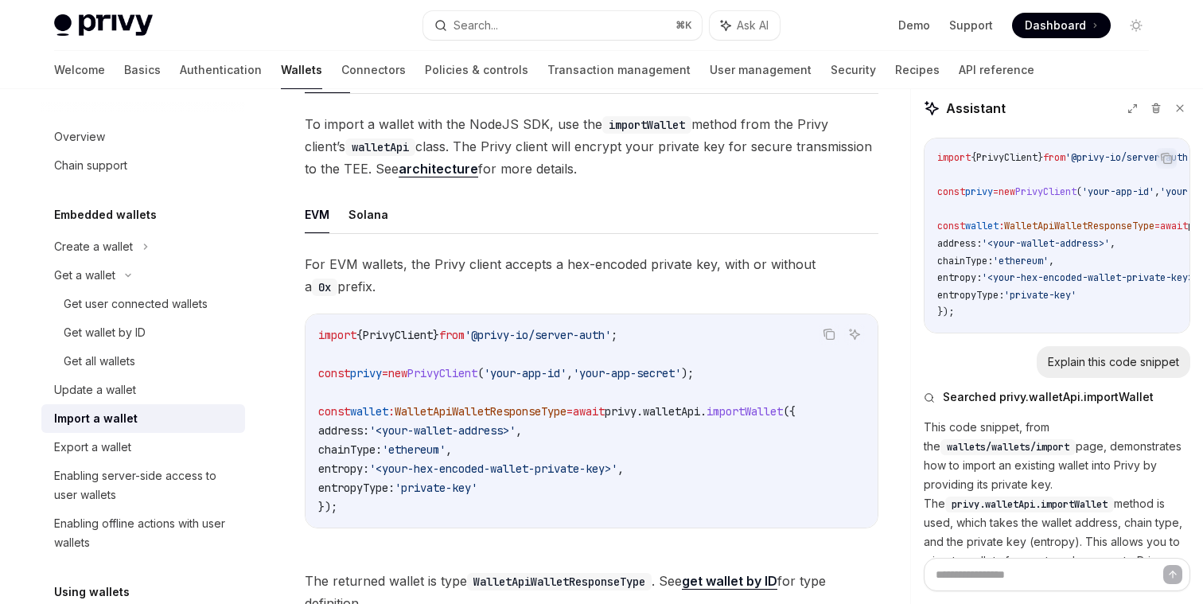
click at [499, 263] on span "For EVM wallets, the Privy client accepts a hex-encoded private key, with or wi…" at bounding box center [592, 275] width 574 height 45
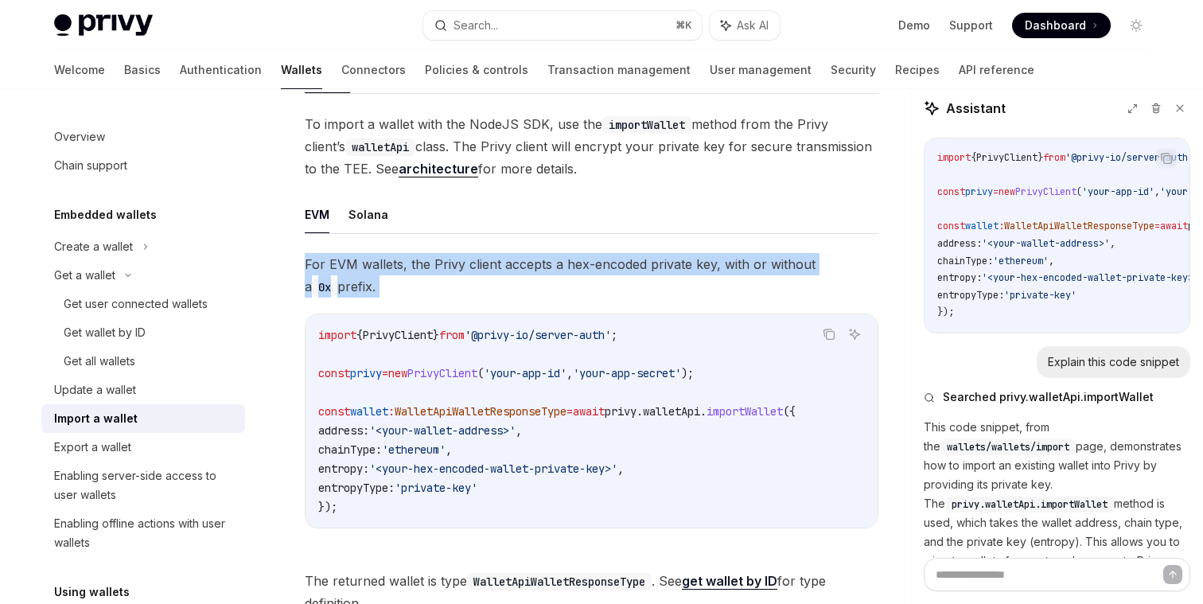
click at [499, 263] on span "For EVM wallets, the Privy client accepts a hex-encoded private key, with or wi…" at bounding box center [592, 275] width 574 height 45
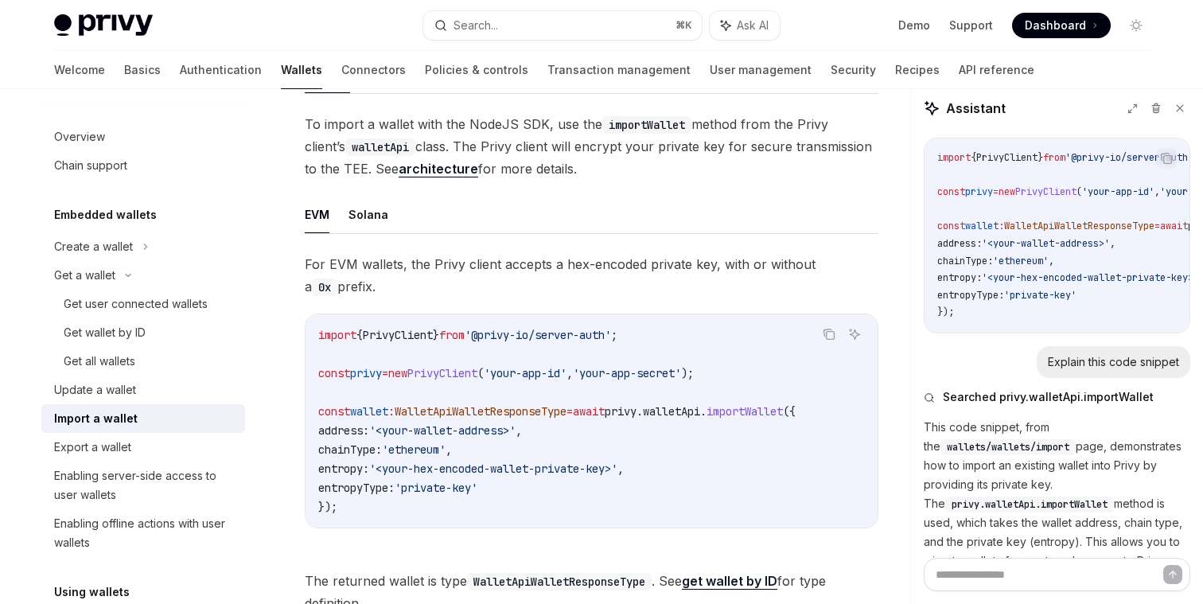
click at [517, 290] on span "For EVM wallets, the Privy client accepts a hex-encoded private key, with or wi…" at bounding box center [592, 275] width 574 height 45
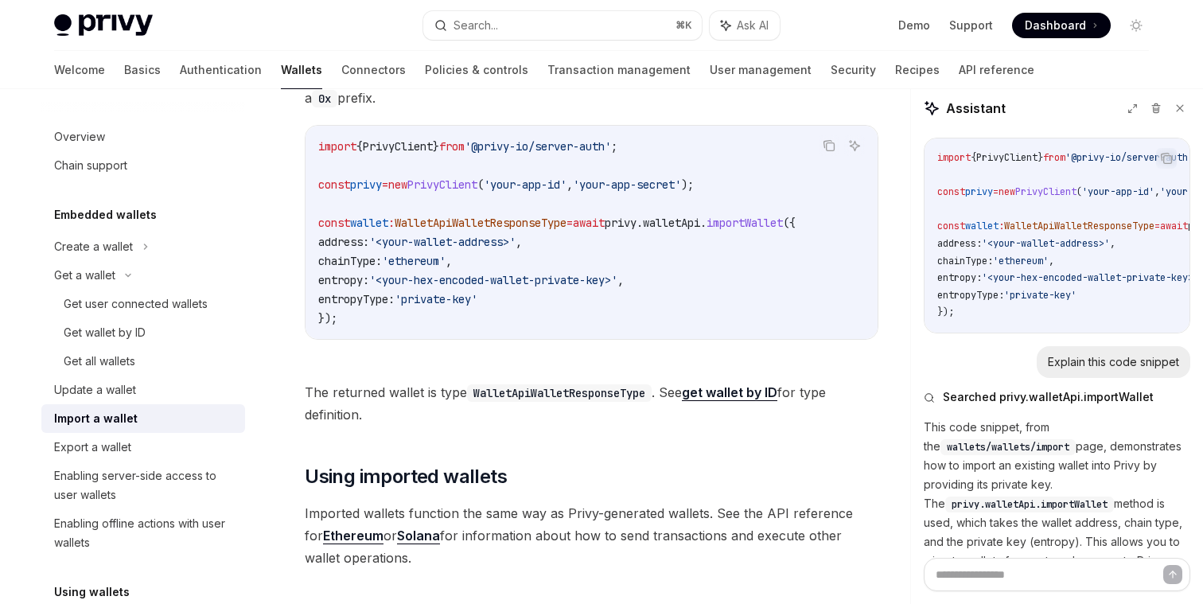
scroll to position [594, 0]
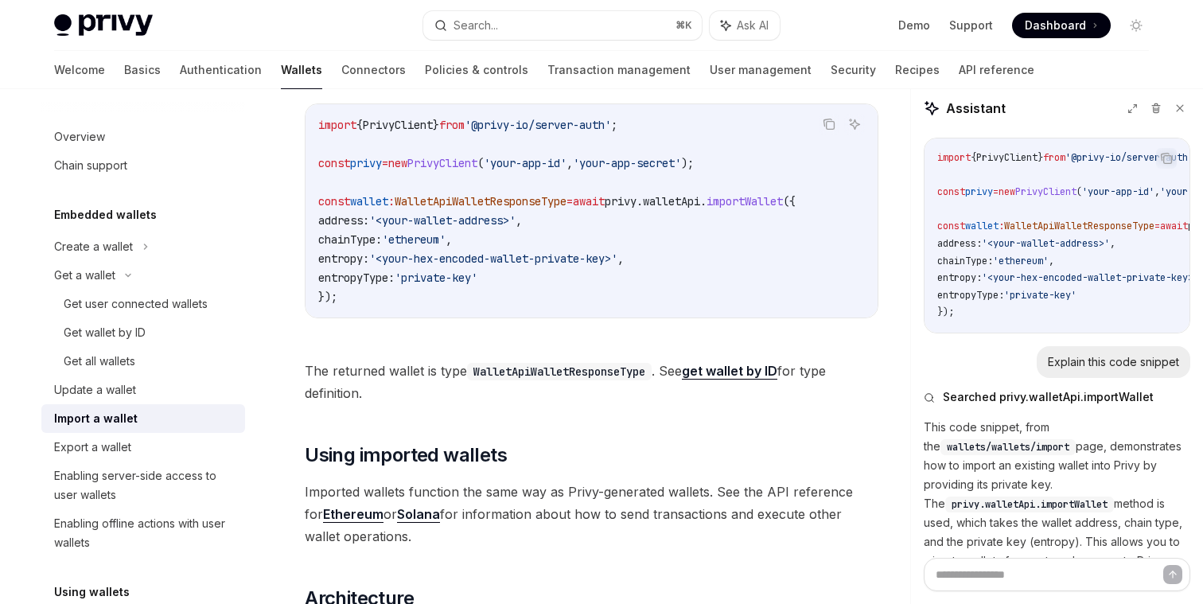
click at [518, 380] on code "WalletApiWalletResponseType" at bounding box center [559, 372] width 185 height 18
click at [523, 397] on span "The returned wallet is type WalletApiWalletResponseType . See get wallet by ID …" at bounding box center [592, 382] width 574 height 45
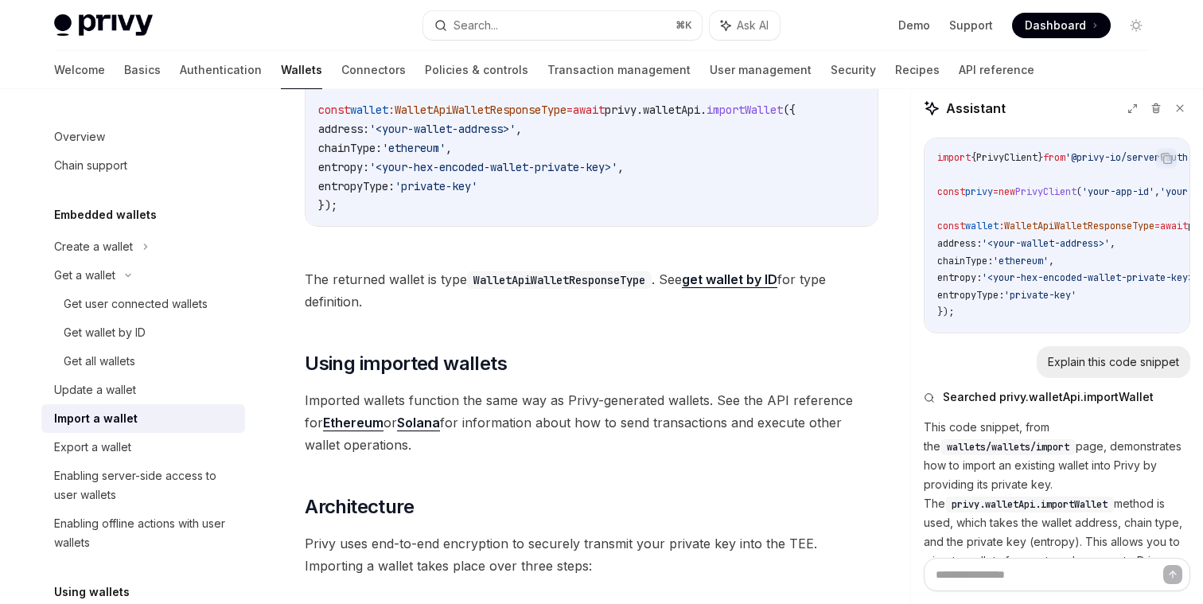
scroll to position [748, 0]
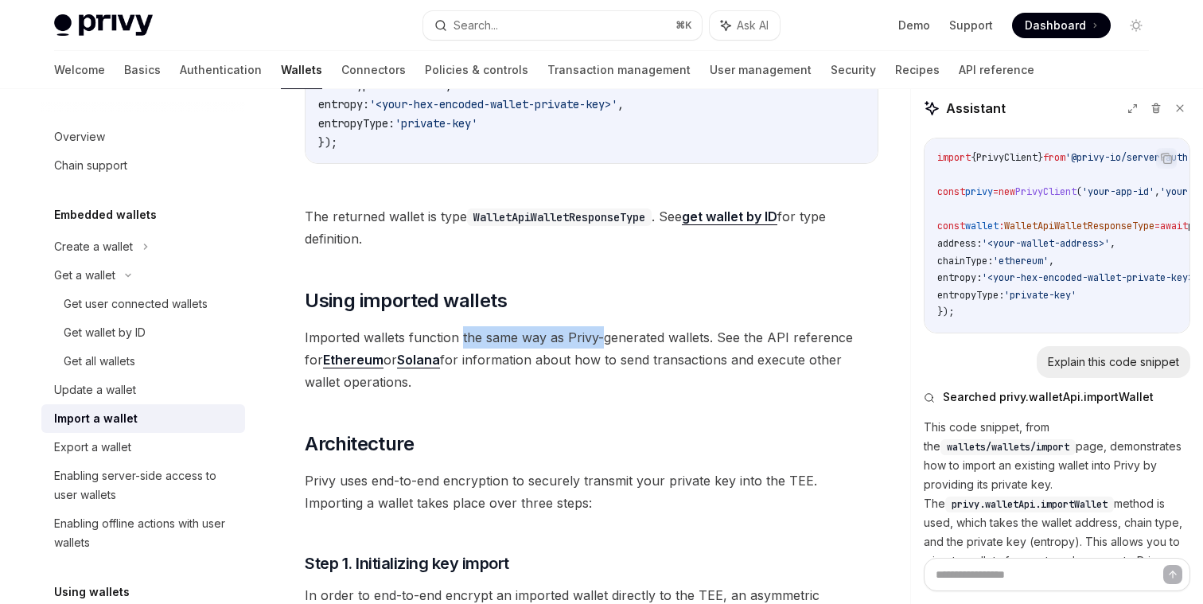
drag, startPoint x: 462, startPoint y: 343, endPoint x: 604, endPoint y: 344, distance: 141.7
click at [604, 344] on span "Imported wallets function the same way as Privy-generated wallets. See the API …" at bounding box center [592, 359] width 574 height 67
drag, startPoint x: 564, startPoint y: 340, endPoint x: 706, endPoint y: 341, distance: 141.7
click at [706, 341] on span "Imported wallets function the same way as Privy-generated wallets. See the API …" at bounding box center [592, 359] width 574 height 67
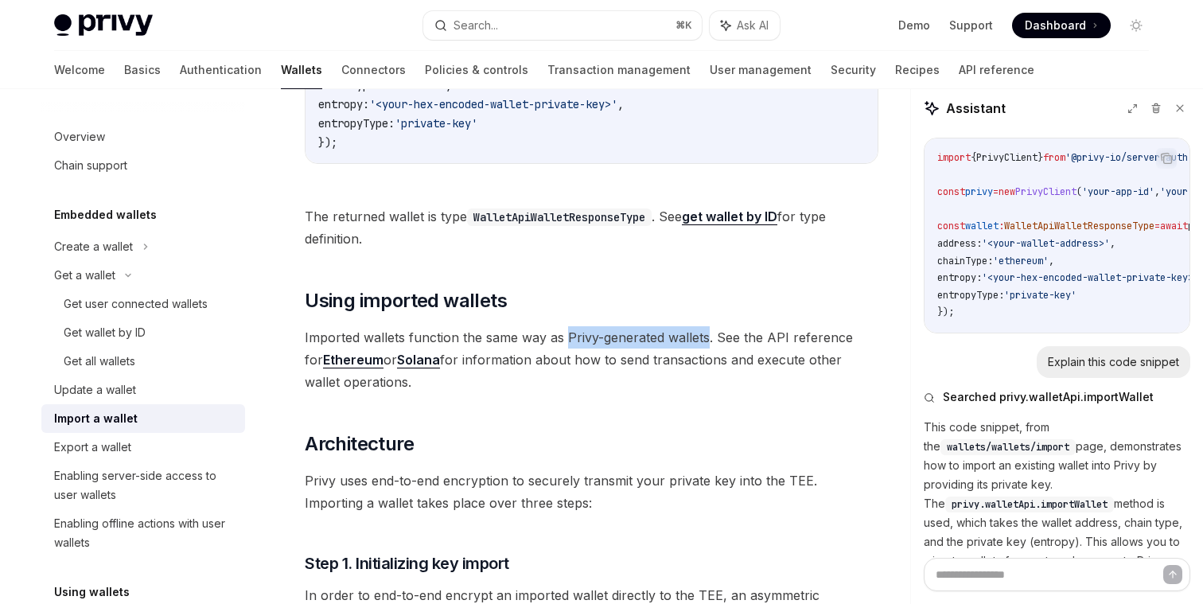
click at [706, 341] on span "Imported wallets function the same way as Privy-generated wallets. See the API …" at bounding box center [592, 359] width 574 height 67
drag, startPoint x: 471, startPoint y: 369, endPoint x: 537, endPoint y: 390, distance: 69.2
click at [537, 390] on span "Imported wallets function the same way as Privy-generated wallets. See the API …" at bounding box center [592, 359] width 574 height 67
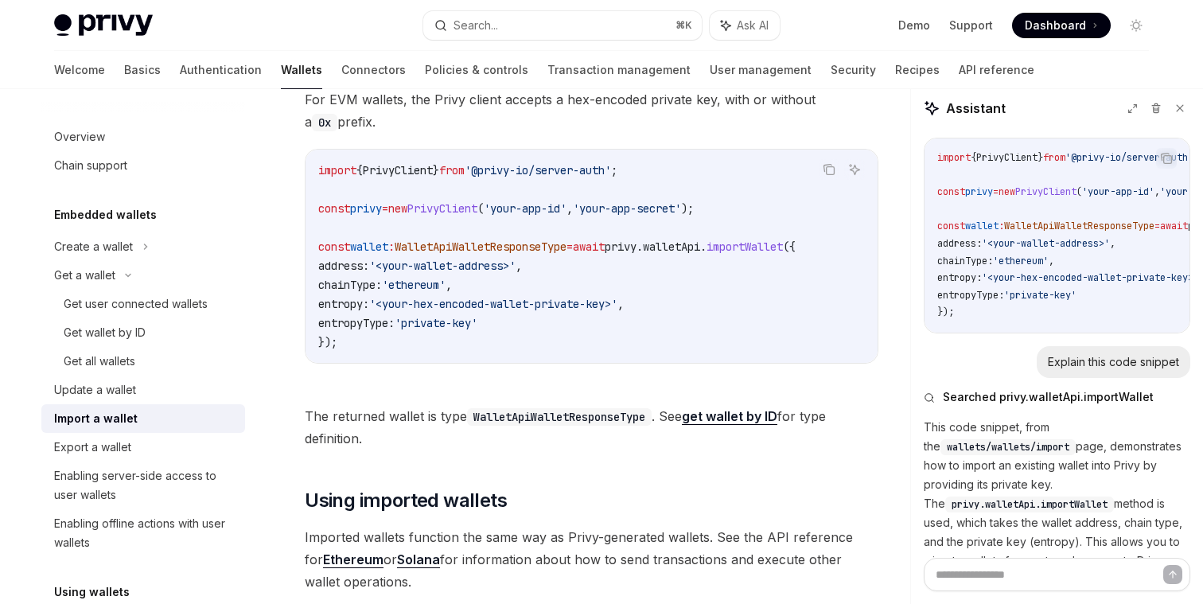
scroll to position [541, 0]
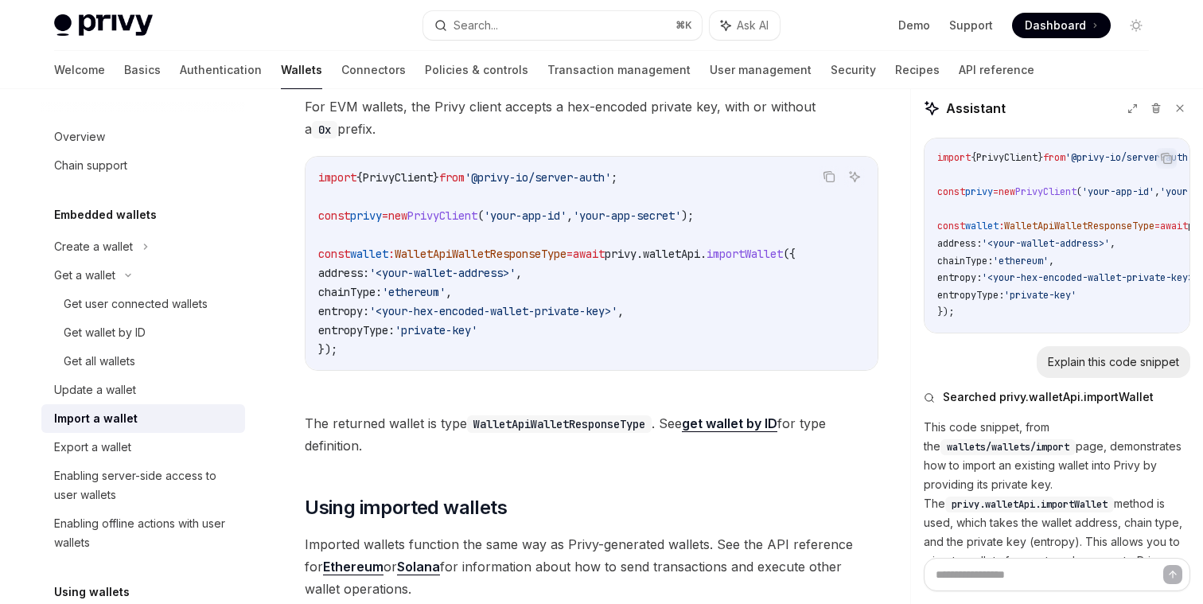
click at [519, 433] on code "WalletApiWalletResponseType" at bounding box center [559, 424] width 185 height 18
click at [529, 441] on span "The returned wallet is type WalletApiWalletResponseType . See get wallet by ID …" at bounding box center [592, 434] width 574 height 45
click at [527, 430] on code "WalletApiWalletResponseType" at bounding box center [559, 424] width 185 height 18
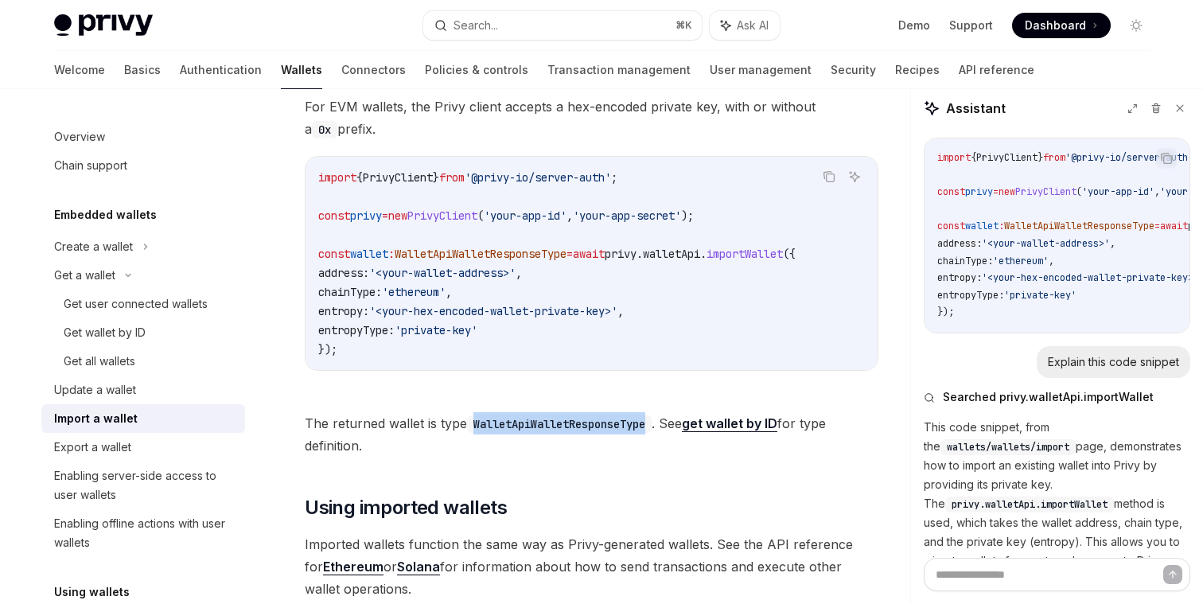
click at [527, 430] on code "WalletApiWalletResponseType" at bounding box center [559, 424] width 185 height 18
copy code "WalletApiWalletResponseType"
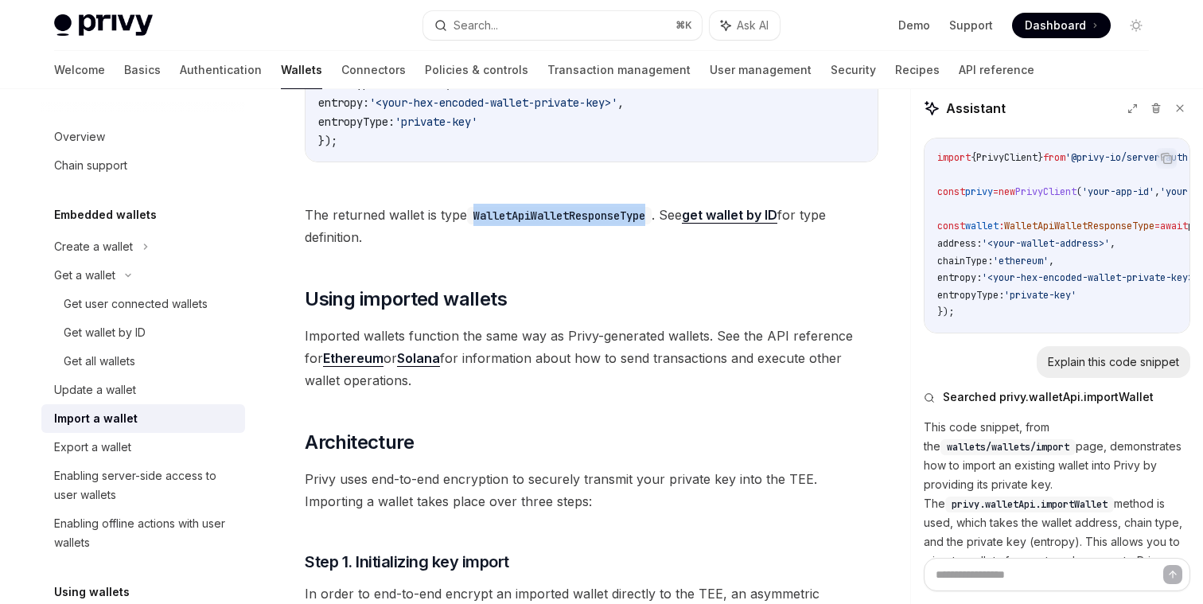
scroll to position [755, 0]
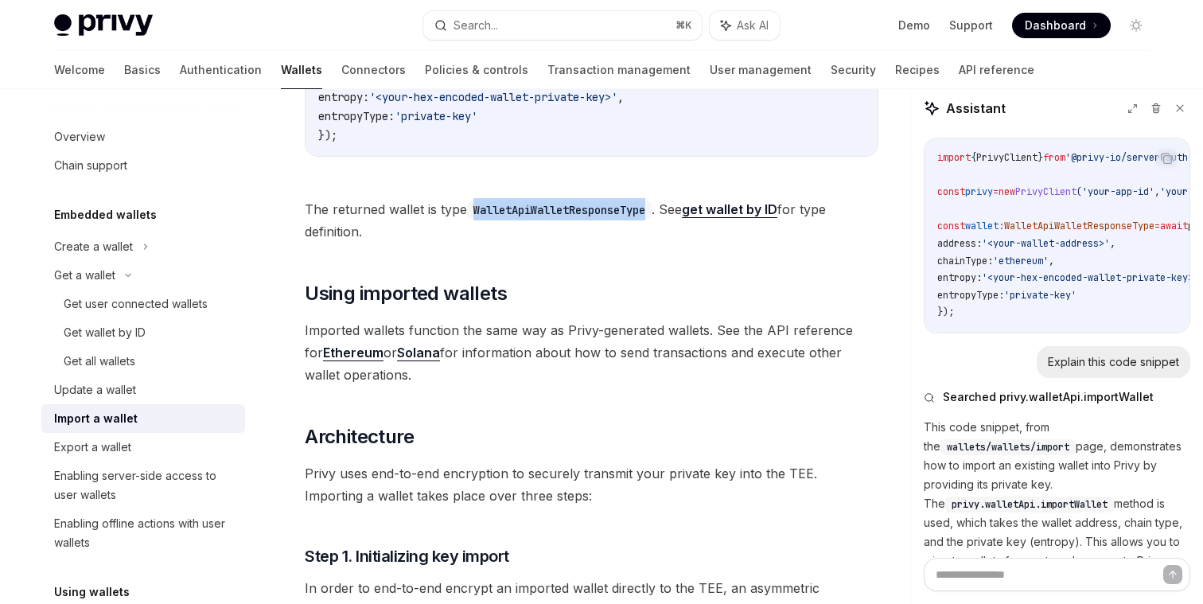
click at [587, 219] on code "WalletApiWalletResponseType" at bounding box center [559, 210] width 185 height 18
click at [609, 218] on code "WalletApiWalletResponseType" at bounding box center [559, 210] width 185 height 18
copy code "WalletApiWalletResponseType"
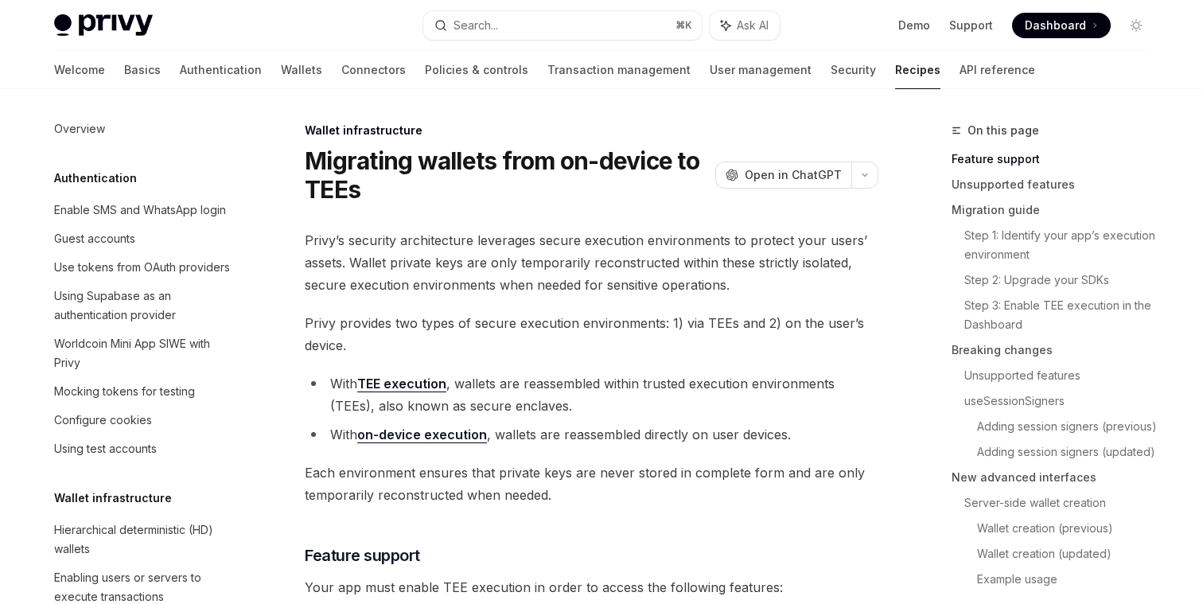
scroll to position [345, 0]
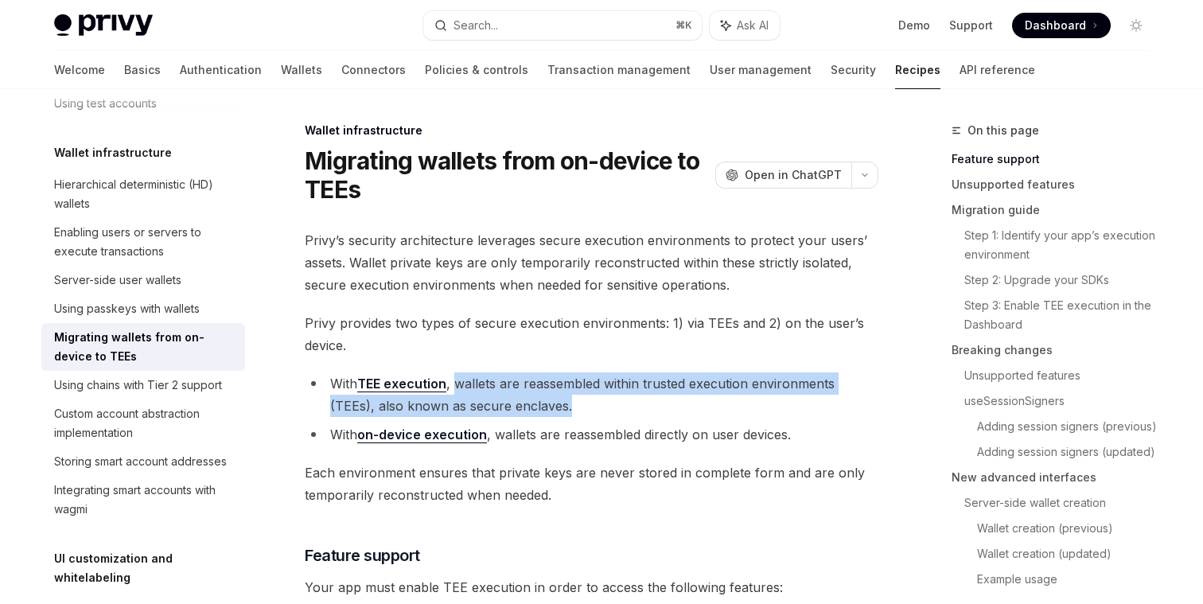
drag, startPoint x: 455, startPoint y: 384, endPoint x: 626, endPoint y: 400, distance: 171.1
click at [626, 400] on li "With TEE execution , wallets are reassembled within trusted execution environme…" at bounding box center [592, 394] width 574 height 45
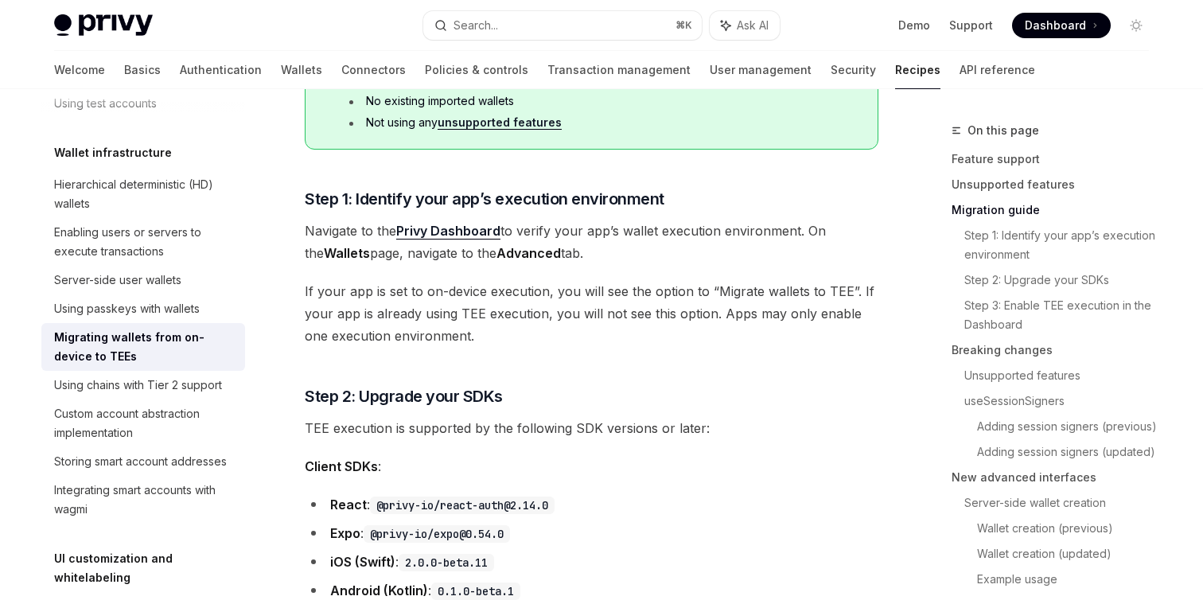
scroll to position [1015, 0]
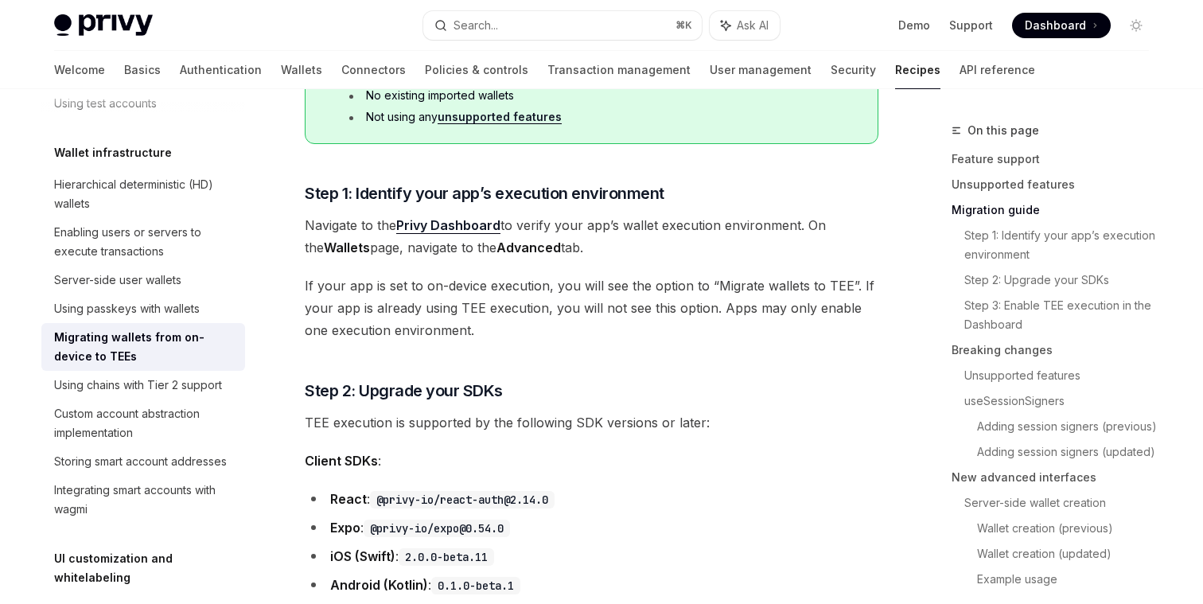
click at [415, 252] on span "Navigate to the Privy Dashboard to verify your app’s wallet execution environme…" at bounding box center [592, 236] width 574 height 45
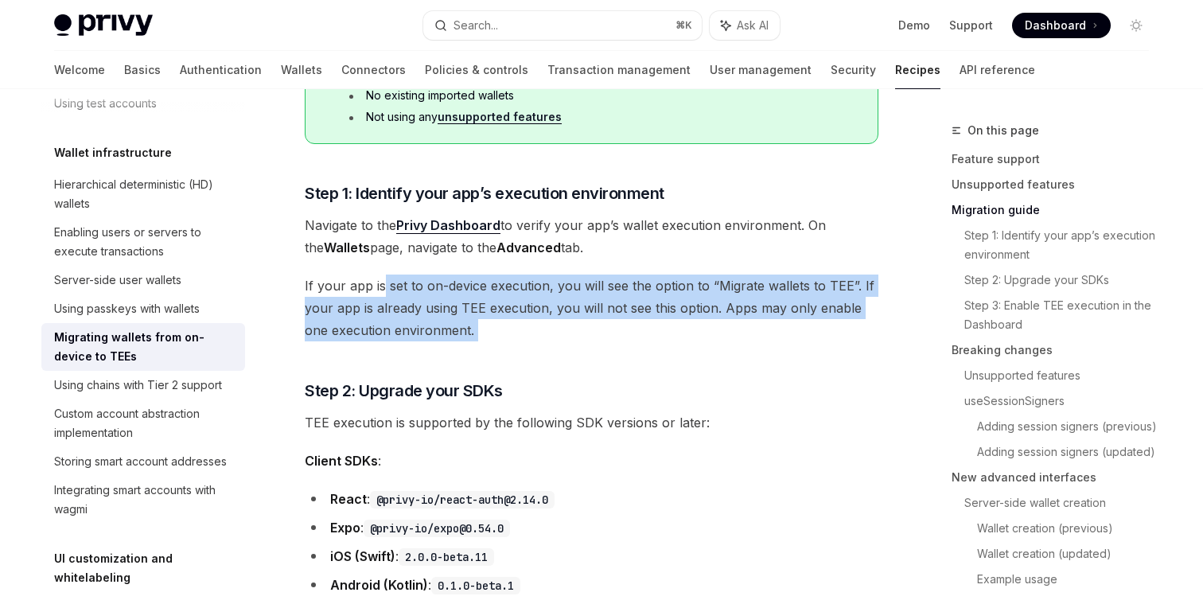
drag, startPoint x: 606, startPoint y: 355, endPoint x: 384, endPoint y: 283, distance: 233.5
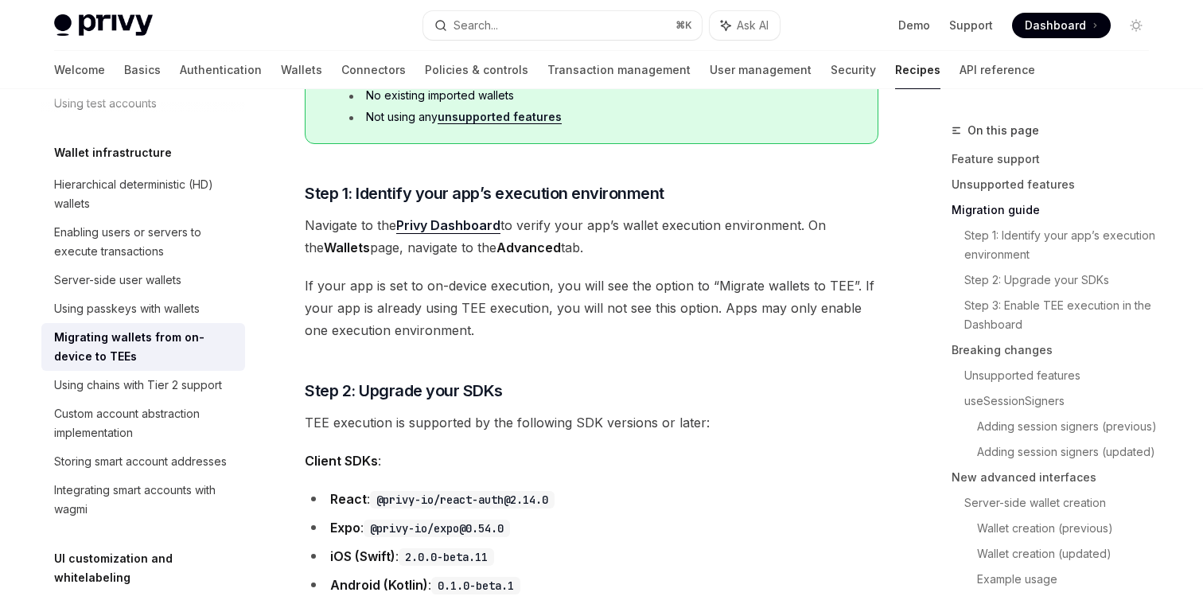
click at [432, 337] on span "If your app is set to on-device execution, you will see the option to “Migrate …" at bounding box center [592, 308] width 574 height 67
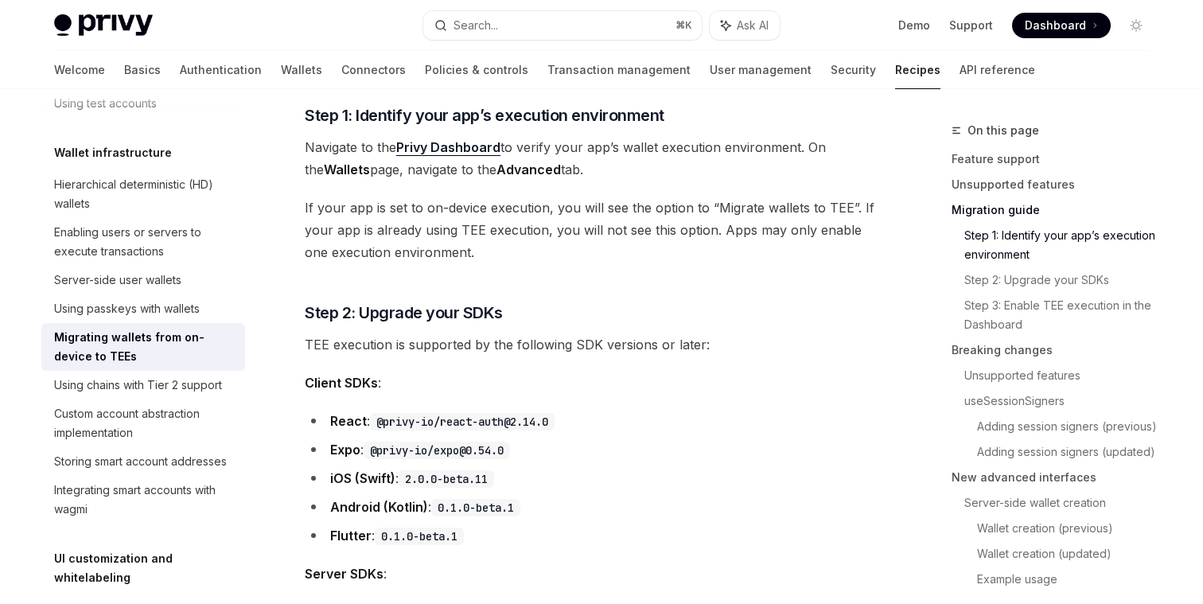
click at [432, 337] on span "TEE execution is supported by the following SDK versions or later:" at bounding box center [592, 344] width 574 height 22
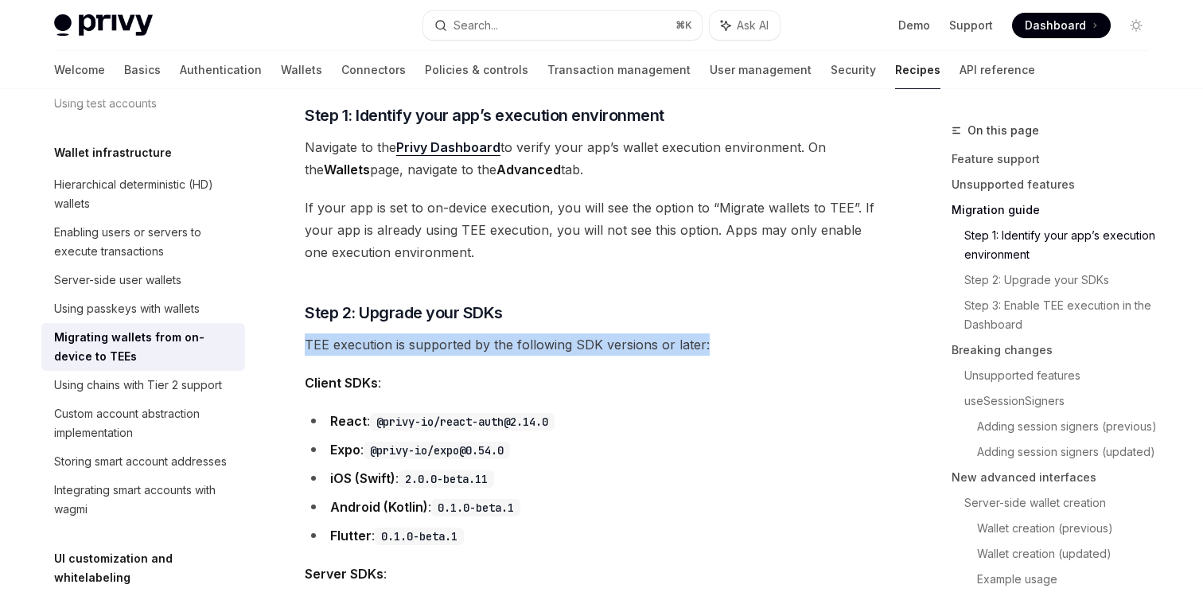
click at [432, 337] on span "TEE execution is supported by the following SDK versions or later:" at bounding box center [592, 344] width 574 height 22
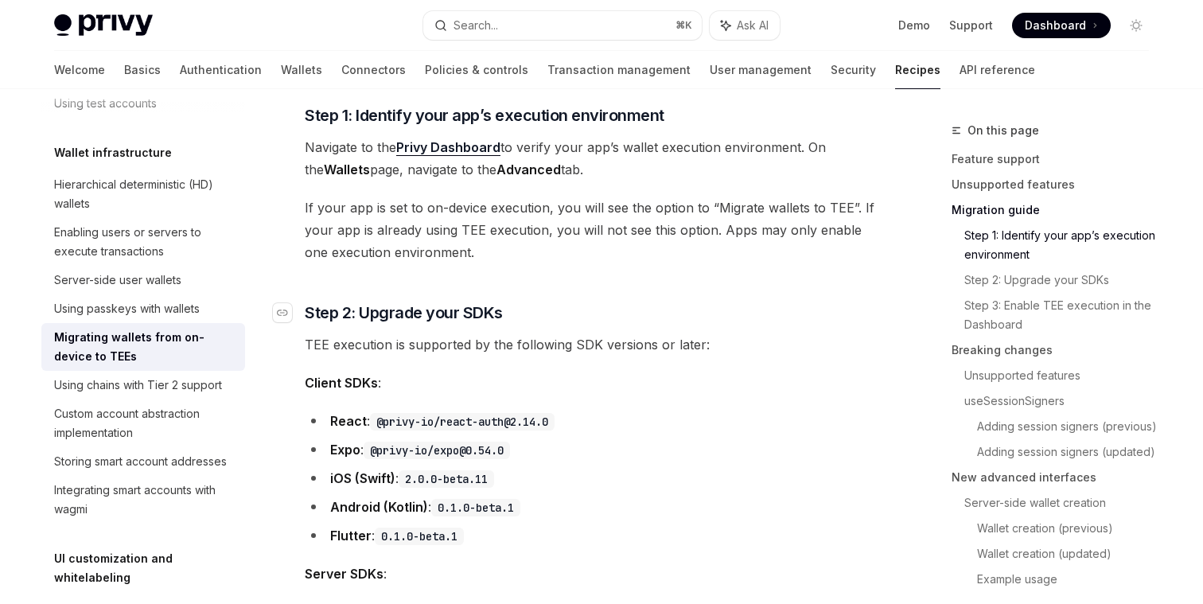
click at [461, 319] on span "Step 2: Upgrade your SDKs" at bounding box center [404, 313] width 198 height 22
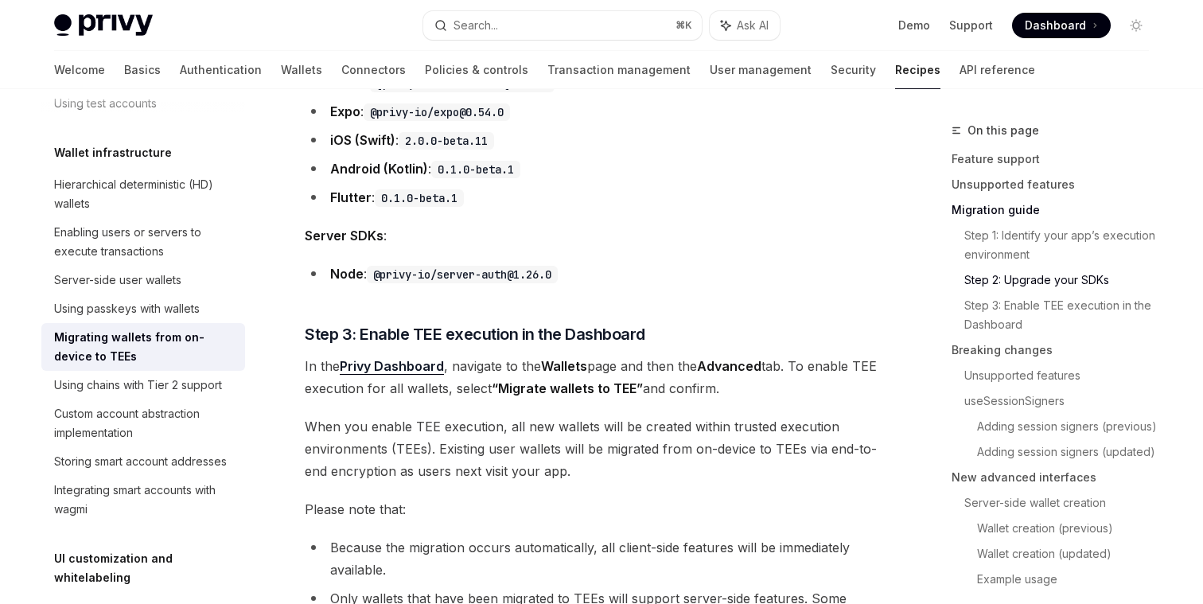
scroll to position [1437, 0]
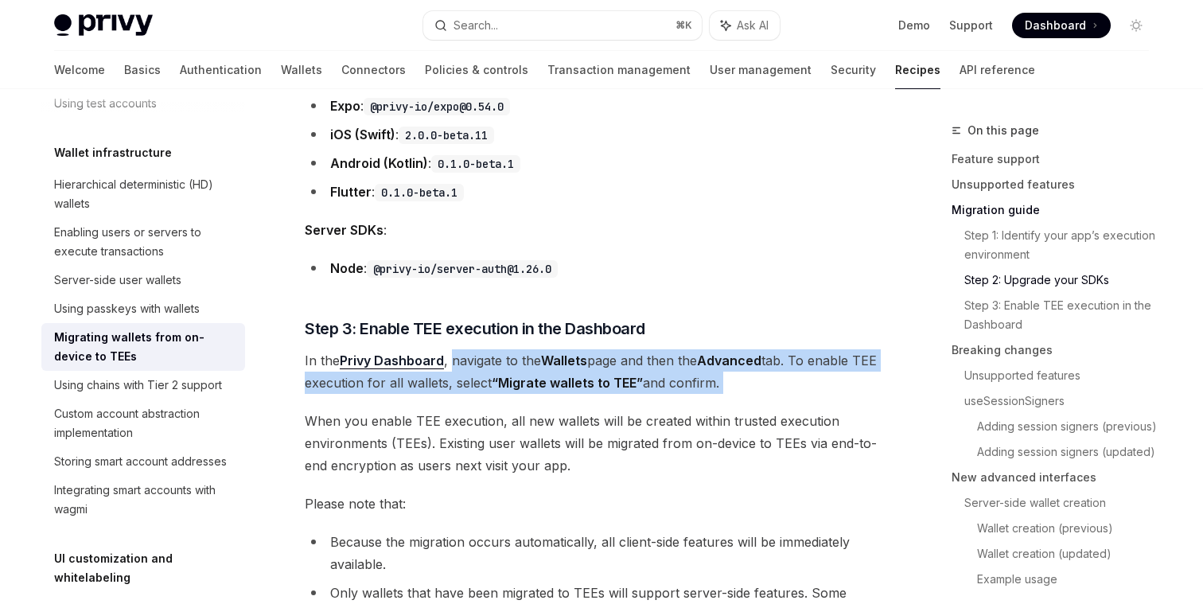
drag, startPoint x: 452, startPoint y: 364, endPoint x: 465, endPoint y: 400, distance: 38.8
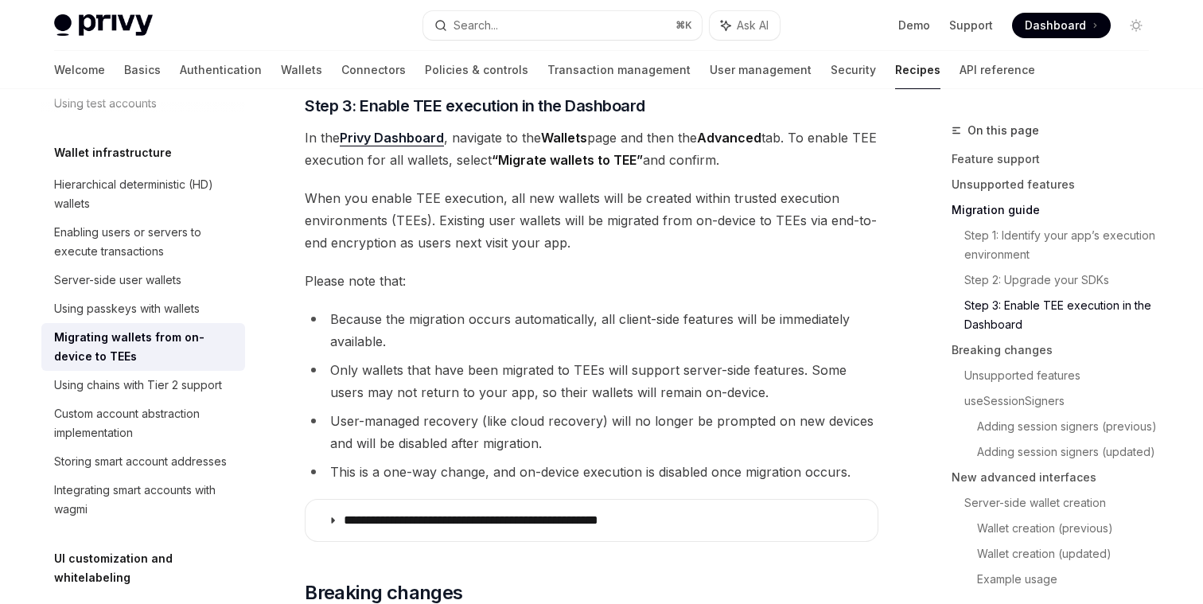
scroll to position [1666, 0]
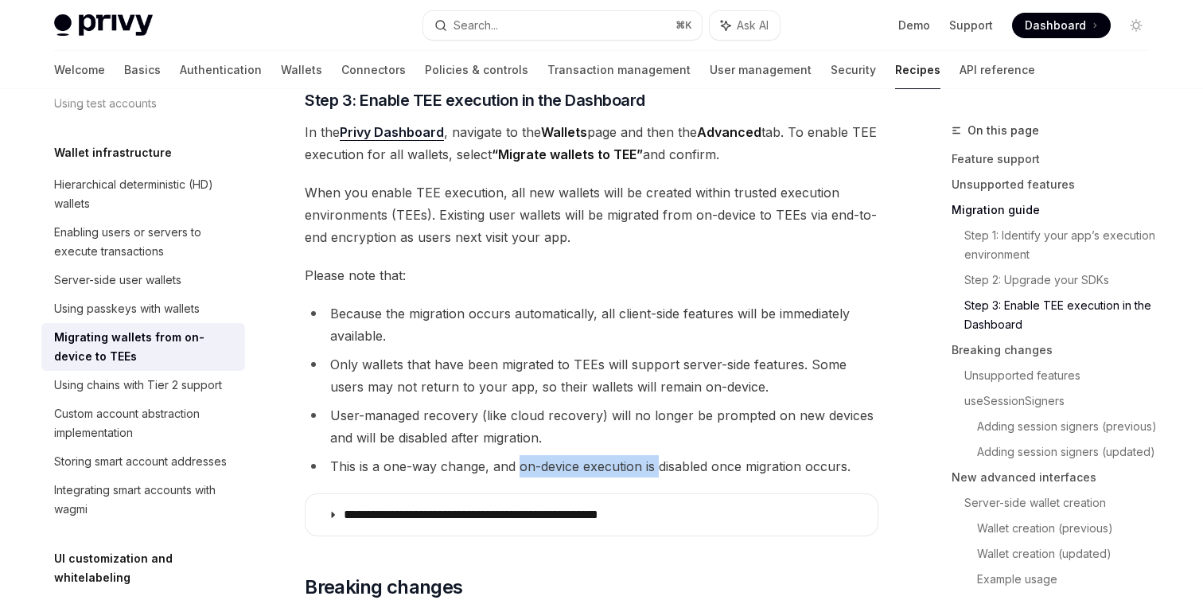
drag, startPoint x: 517, startPoint y: 470, endPoint x: 658, endPoint y: 470, distance: 140.9
click at [658, 470] on li "This is a one-way change, and on-device execution is disabled once migration oc…" at bounding box center [592, 466] width 574 height 22
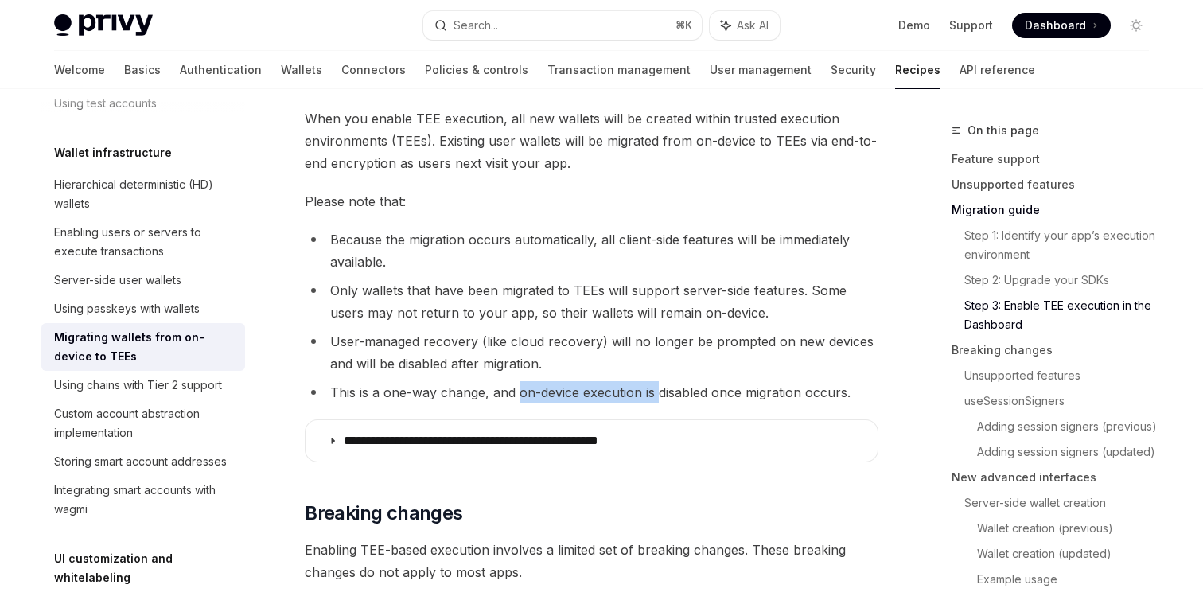
scroll to position [1744, 0]
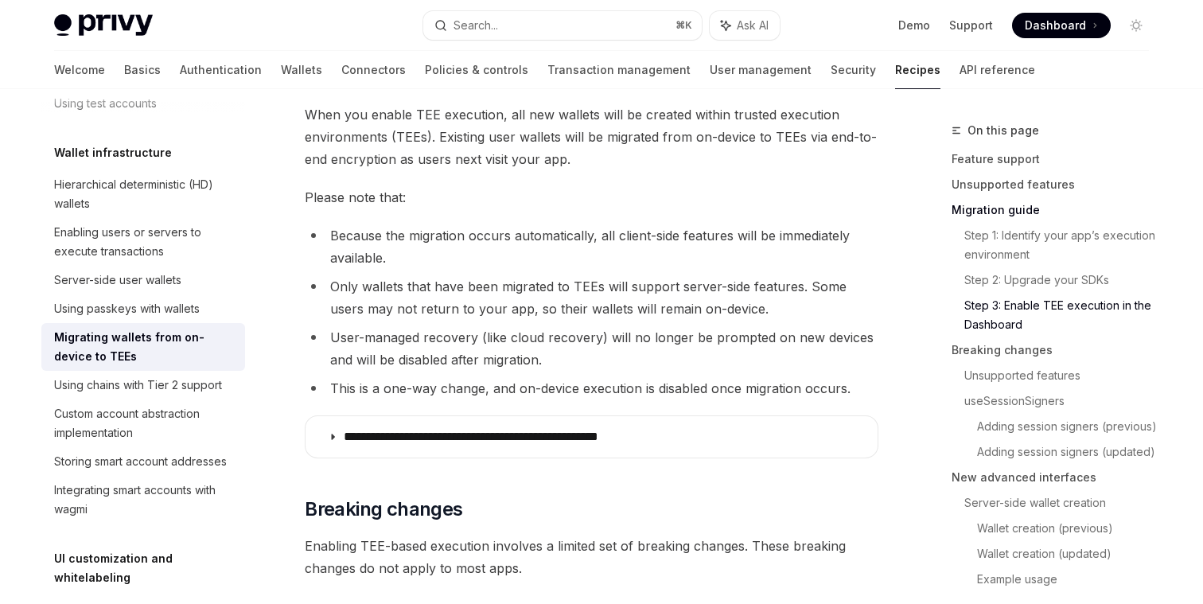
click at [567, 389] on li "This is a one-way change, and on-device execution is disabled once migration oc…" at bounding box center [592, 388] width 574 height 22
drag, startPoint x: 516, startPoint y: 388, endPoint x: 637, endPoint y: 390, distance: 121.0
click at [637, 391] on li "This is a one-way change, and on-device execution is disabled once migration oc…" at bounding box center [592, 388] width 574 height 22
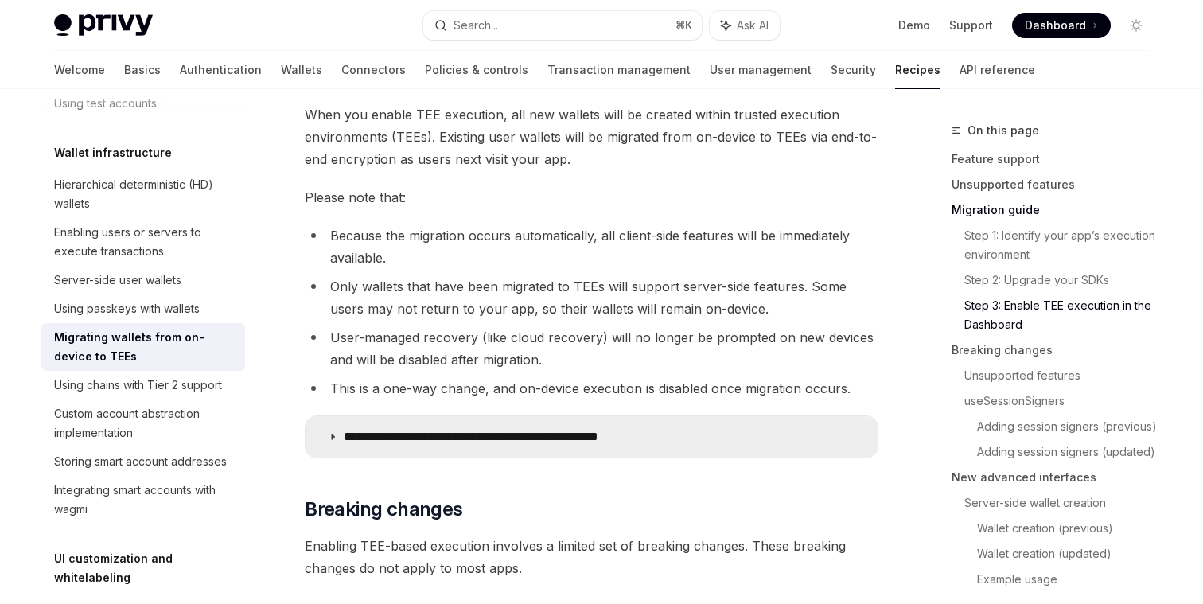
click at [328, 435] on icon at bounding box center [333, 437] width 10 height 10
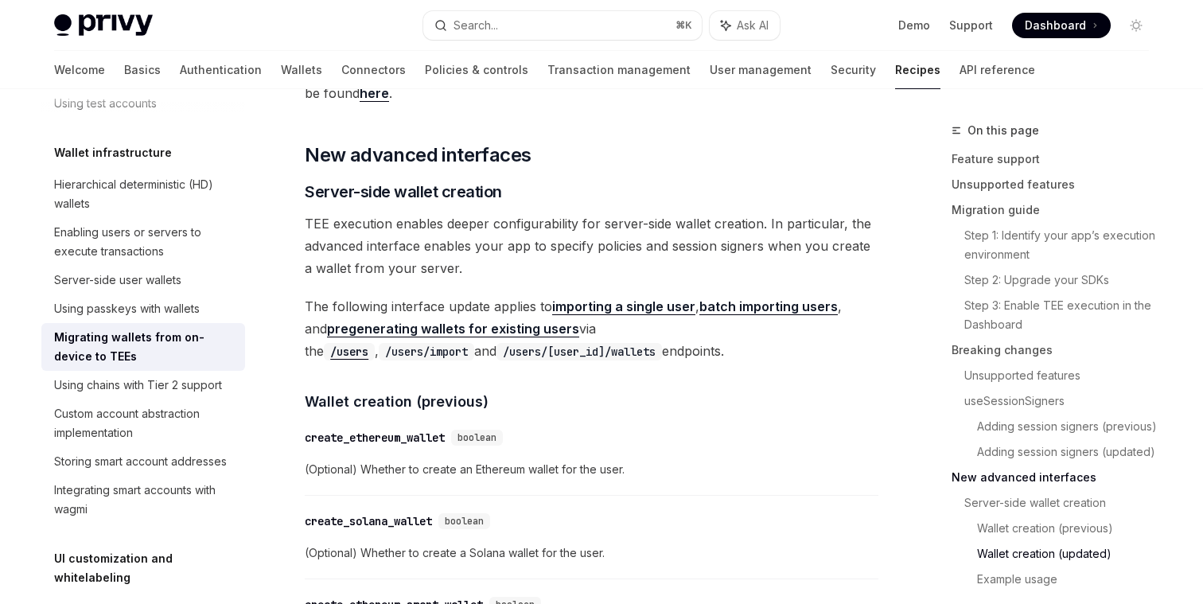
scroll to position [4729, 0]
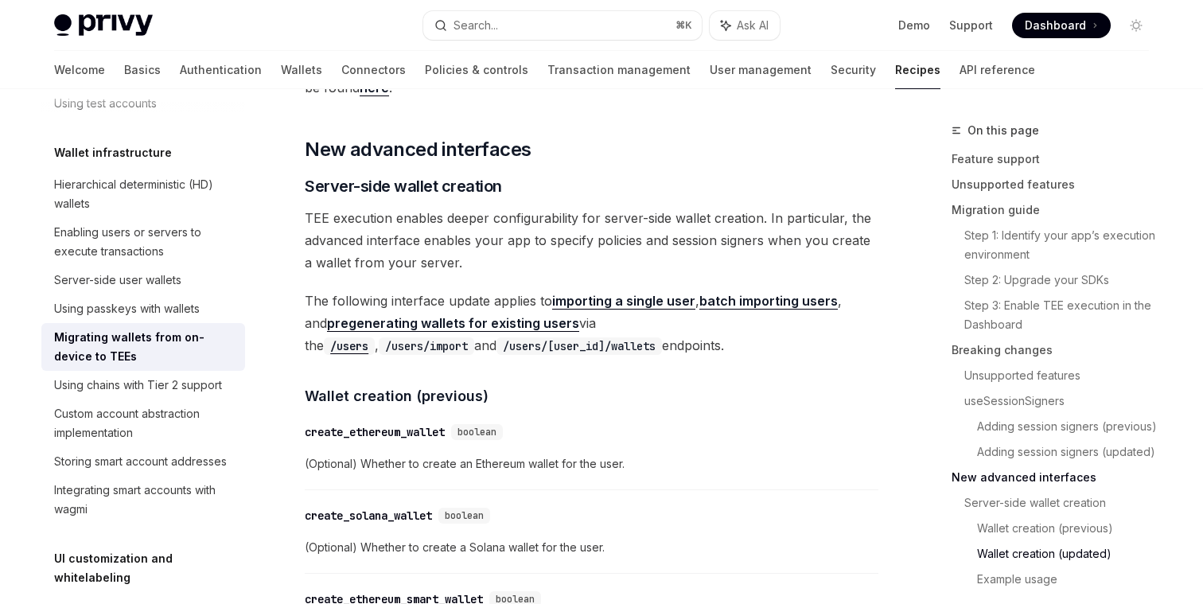
click at [586, 304] on link "importing a single user" at bounding box center [623, 301] width 143 height 17
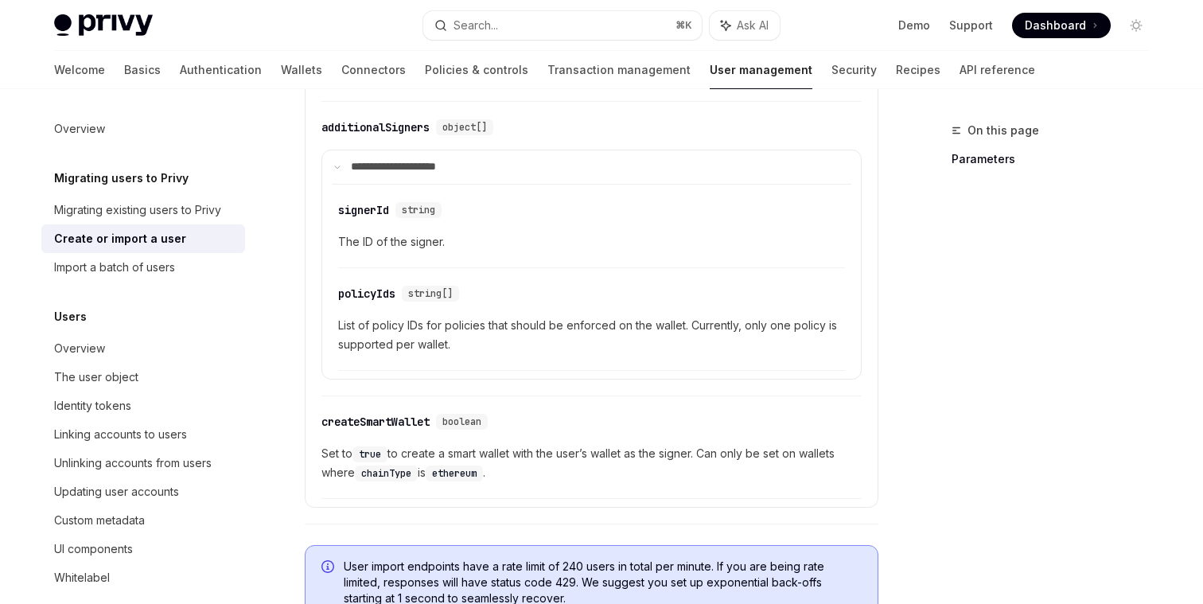
scroll to position [1184, 0]
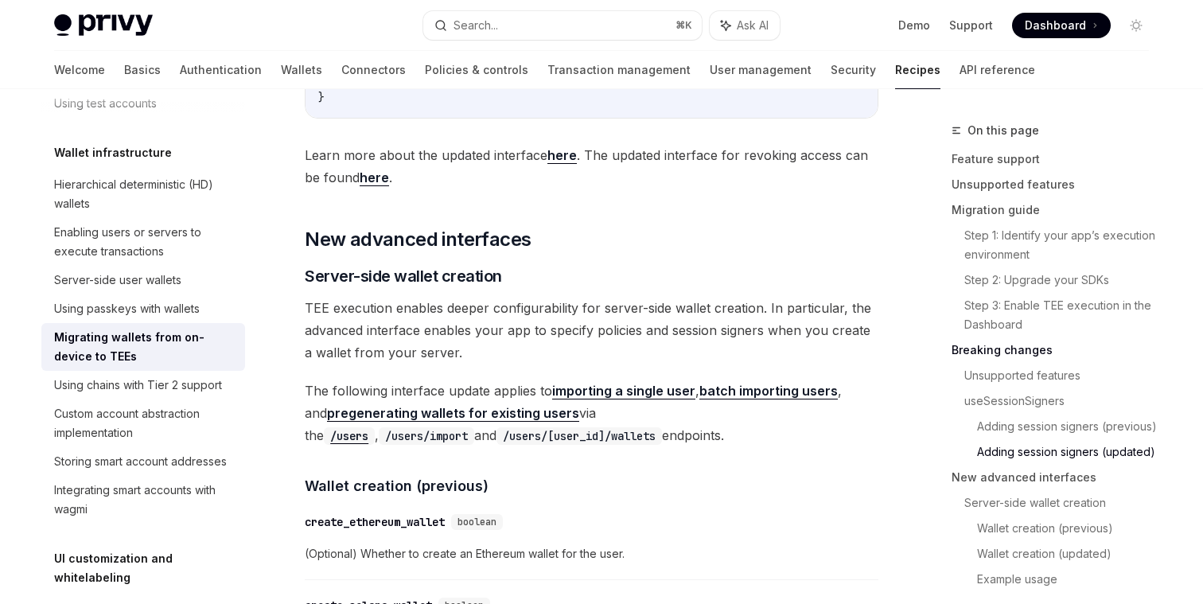
scroll to position [4648, 0]
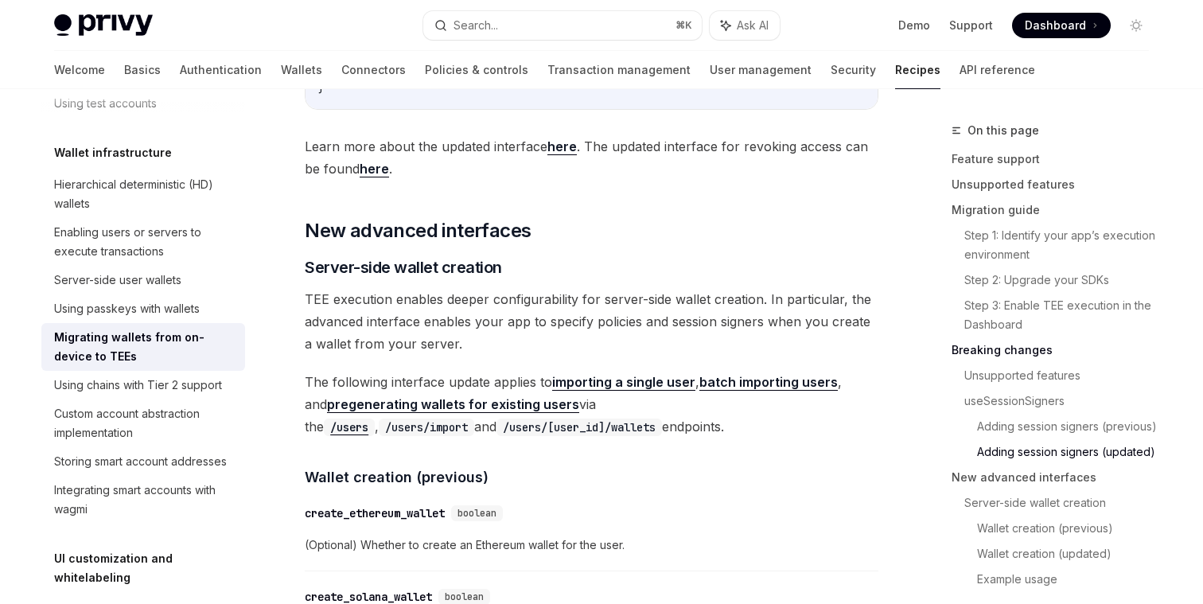
click at [378, 388] on span "The following interface update applies to importing a single user , batch impor…" at bounding box center [592, 404] width 574 height 67
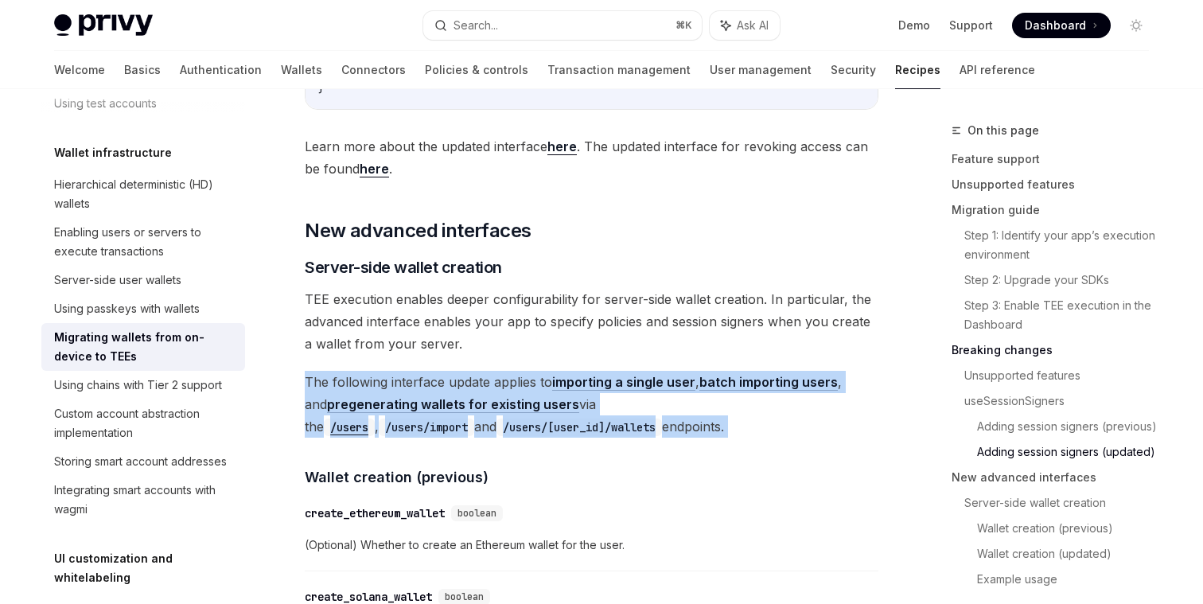
click at [378, 388] on span "The following interface update applies to importing a single user , batch impor…" at bounding box center [592, 404] width 574 height 67
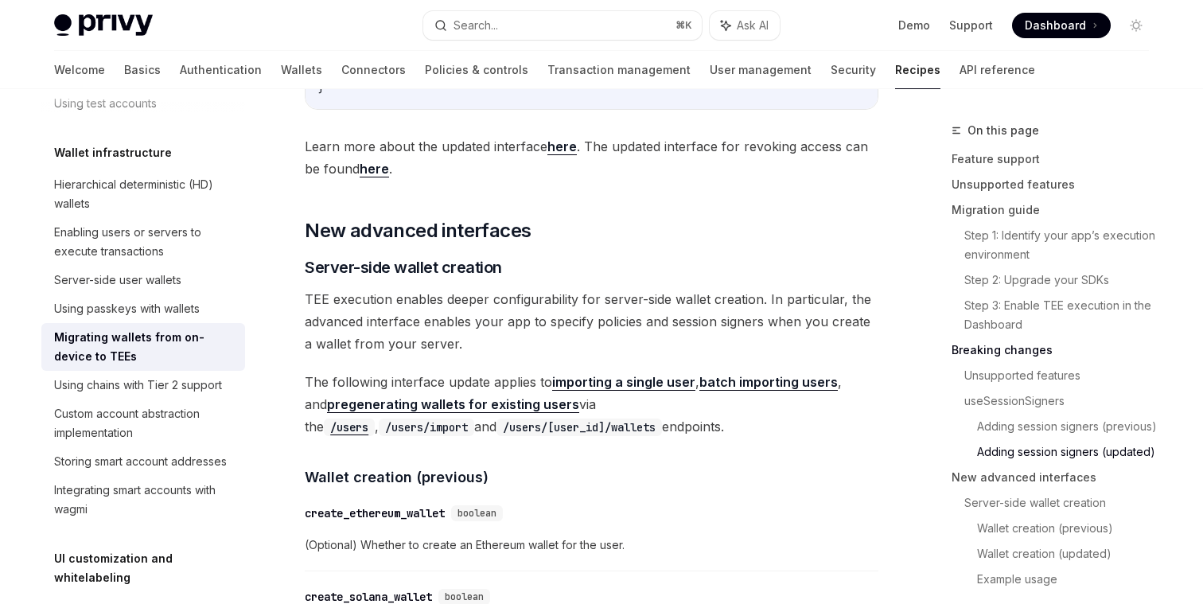
click at [395, 388] on span "The following interface update applies to importing a single user , batch impor…" at bounding box center [592, 404] width 574 height 67
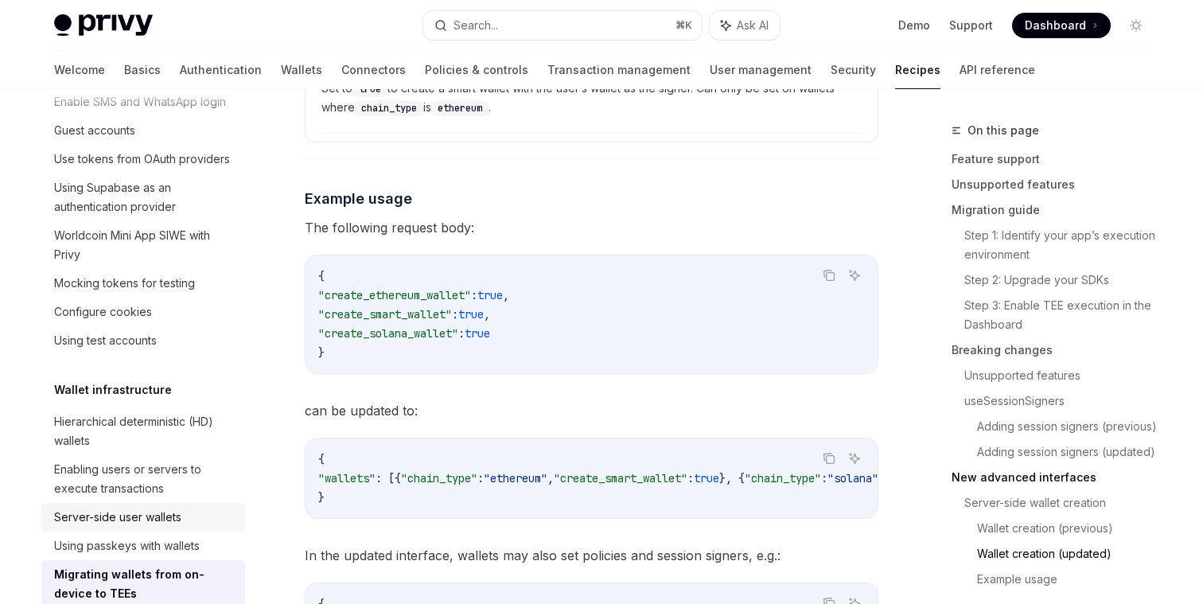
scroll to position [0, 0]
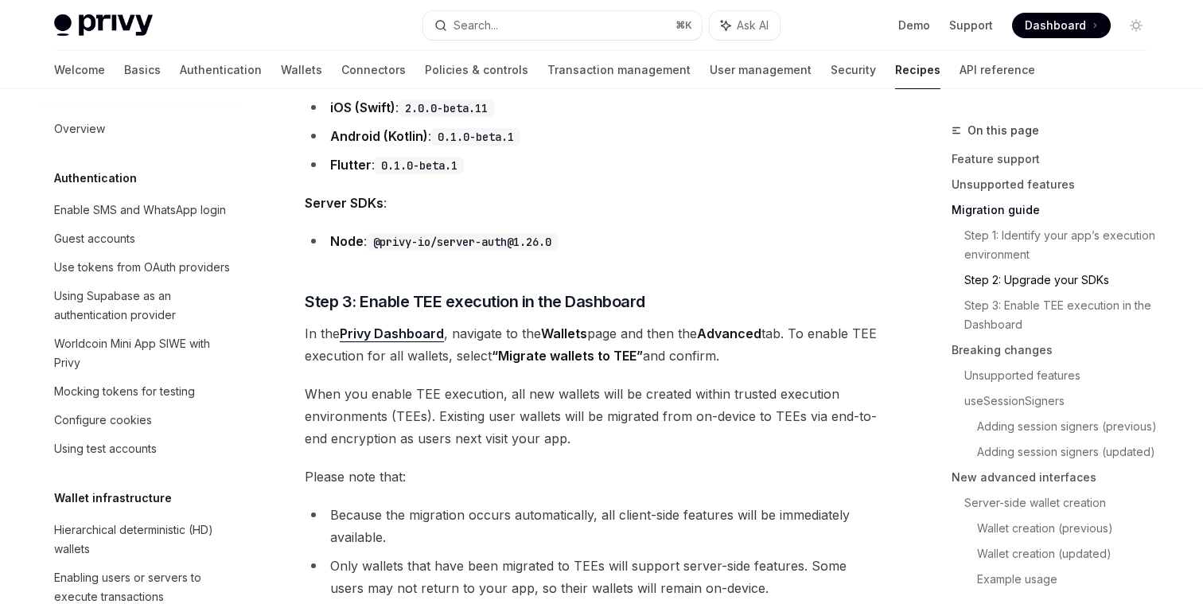
scroll to position [1093, 0]
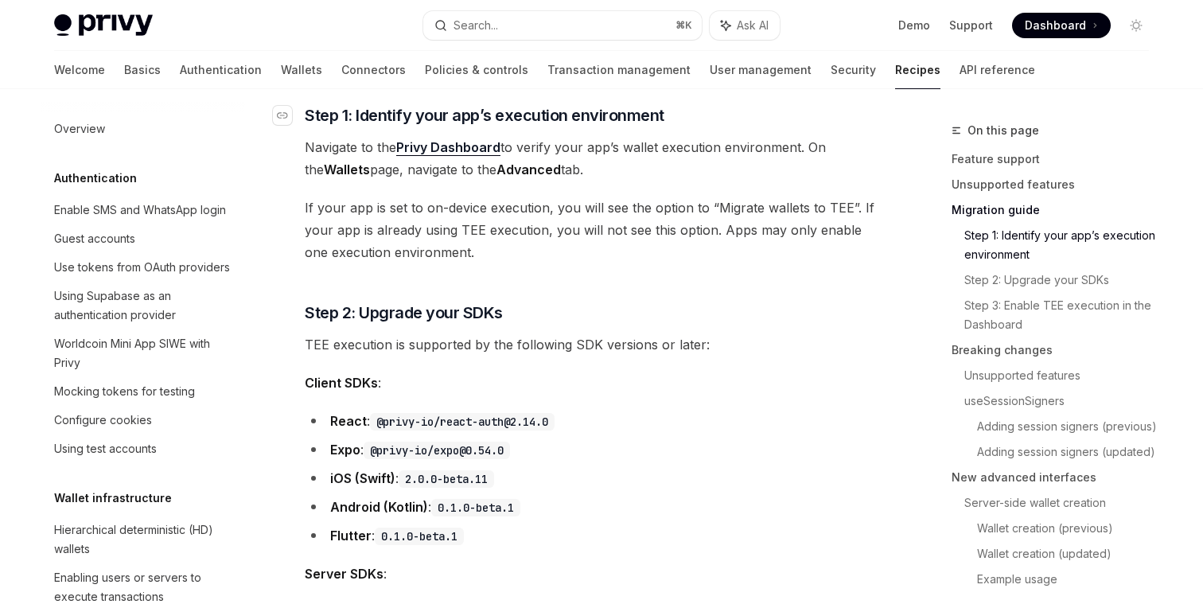
type textarea "*"
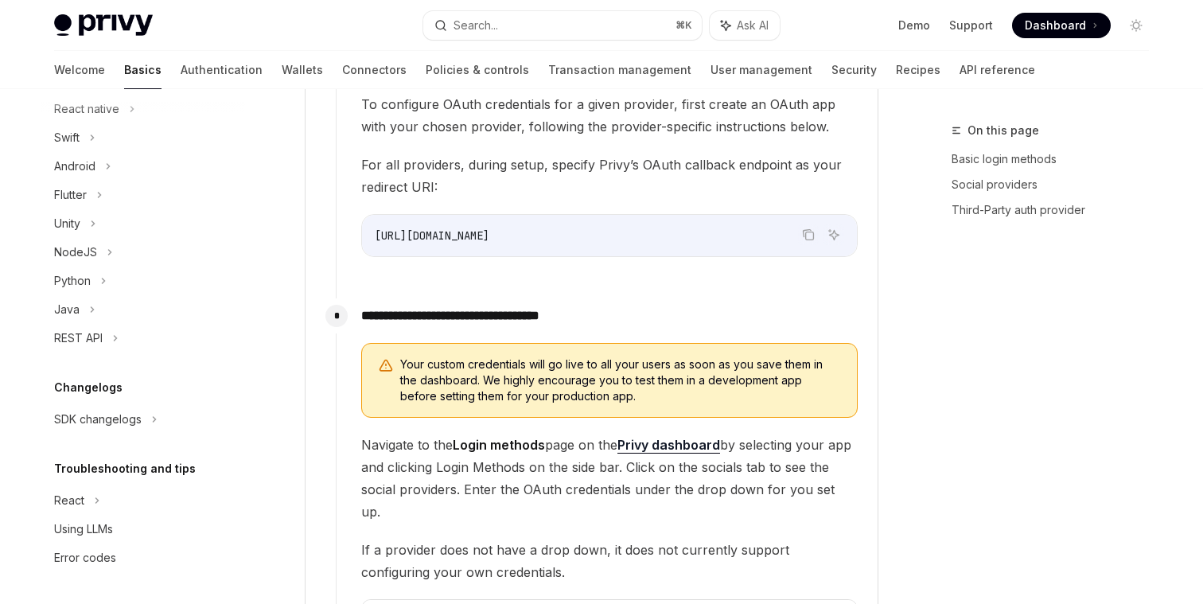
scroll to position [1472, 0]
